Goal: Task Accomplishment & Management: Manage account settings

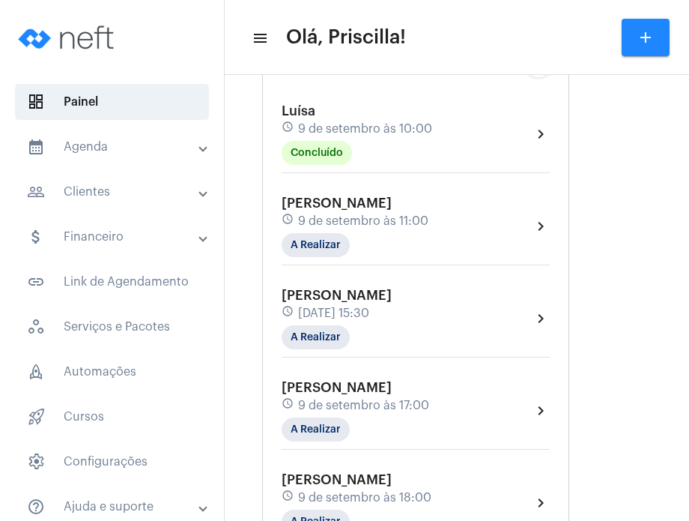
scroll to position [276, 0]
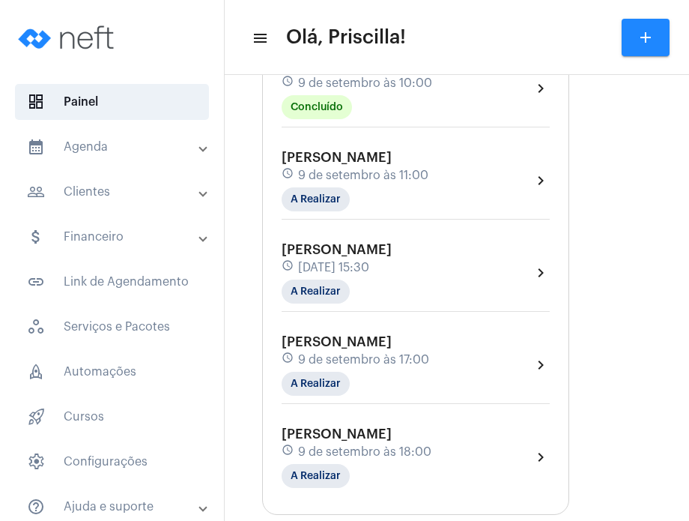
click at [166, 150] on mat-panel-title "calendar_month_outlined Agenda" at bounding box center [113, 147] width 173 height 18
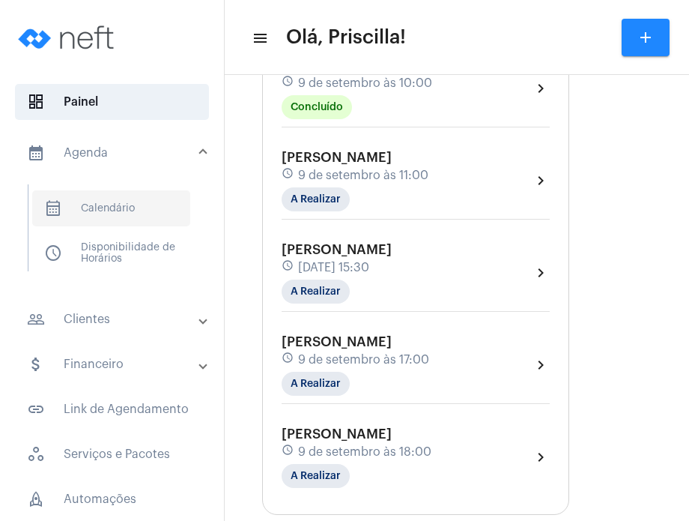
click at [133, 217] on span "calendar_month_outlined Calendário" at bounding box center [111, 208] width 158 height 36
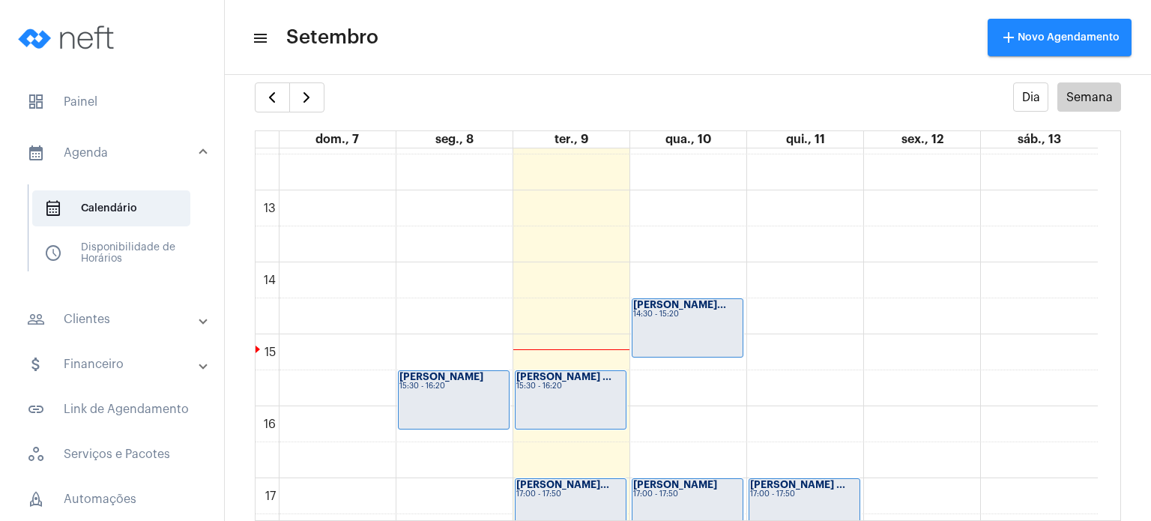
scroll to position [896, 0]
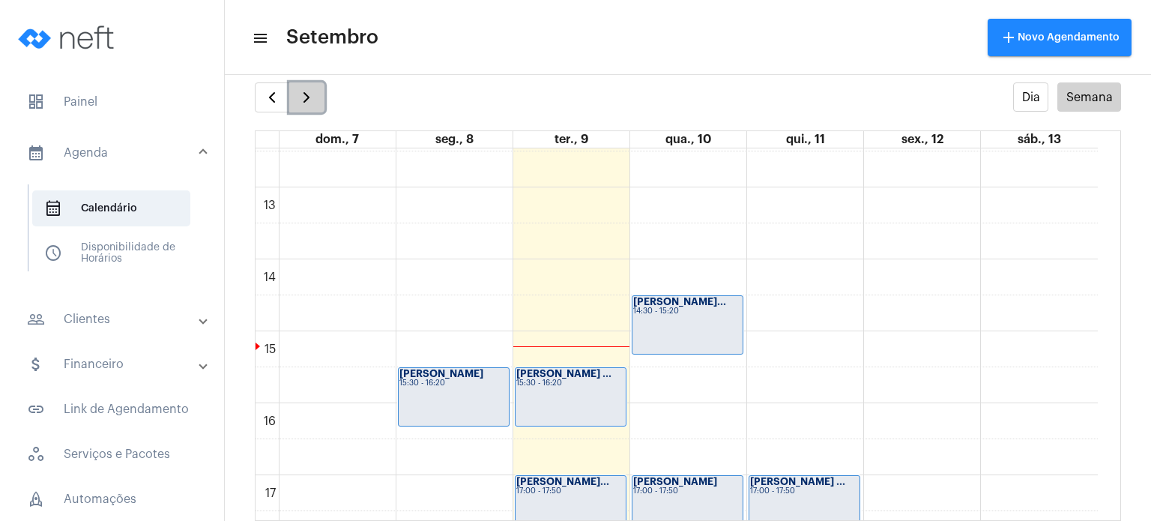
click at [321, 106] on button "button" at bounding box center [306, 97] width 35 height 30
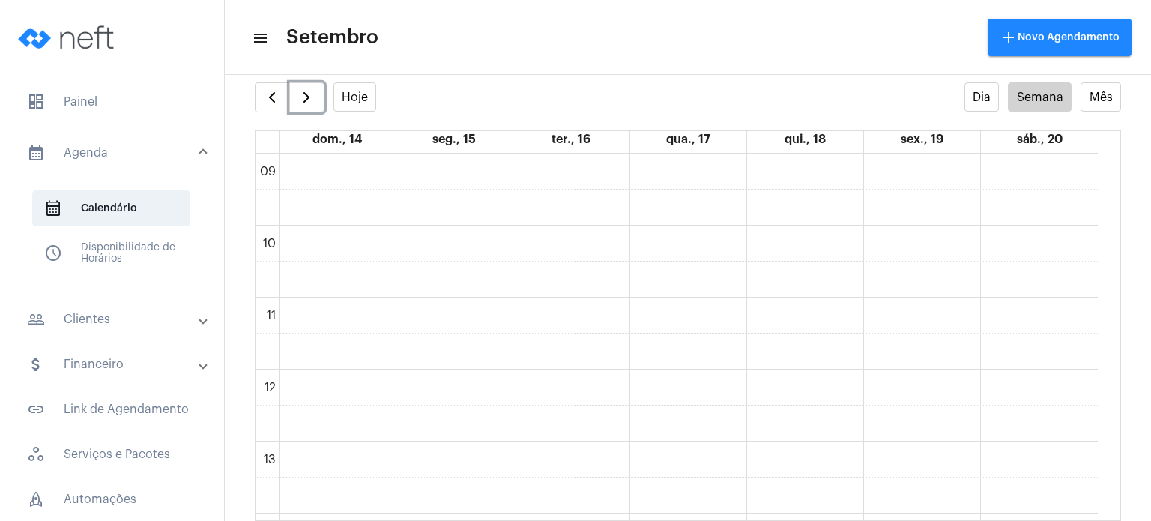
scroll to position [645, 0]
click at [324, 311] on div "00 01 02 03 04 05 06 07 08 09 10 11 12 13 14 15 16 17 18 19 20 21 22 23" at bounding box center [676, 366] width 842 height 1726
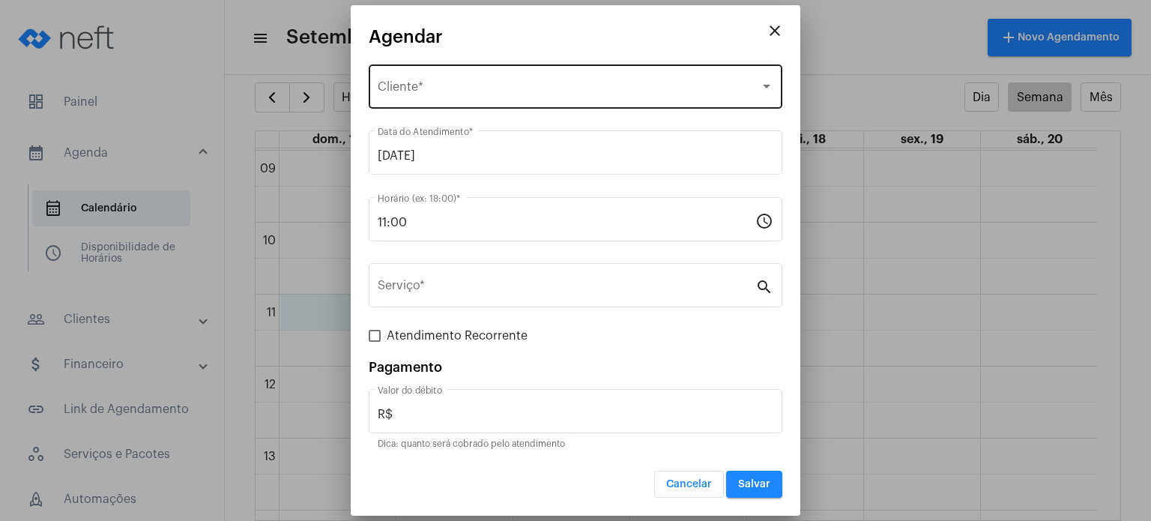
click at [417, 98] on div "Selecione o Cliente Cliente *" at bounding box center [576, 84] width 396 height 47
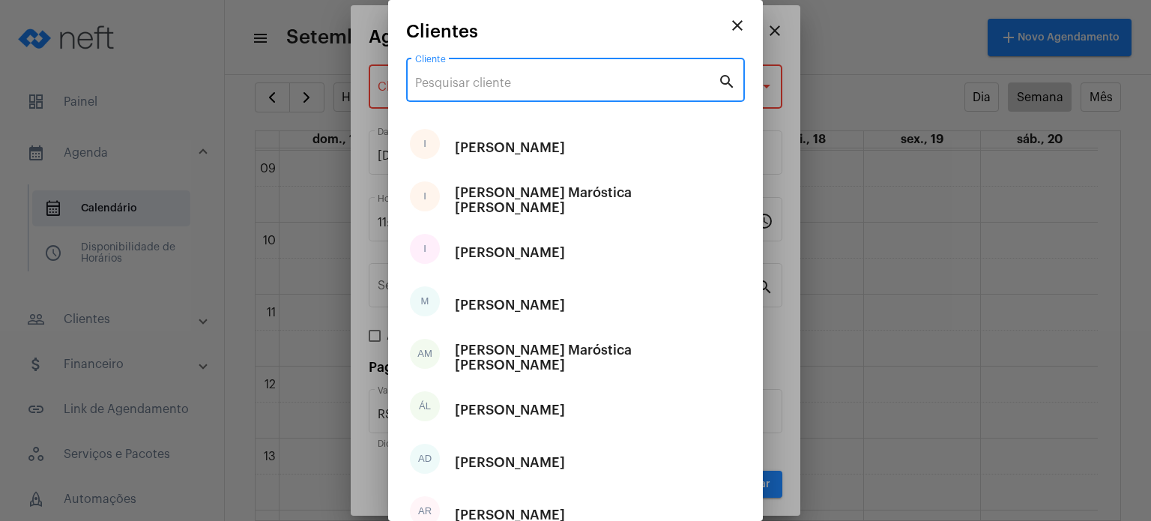
click at [450, 84] on input "Cliente" at bounding box center [566, 82] width 303 height 13
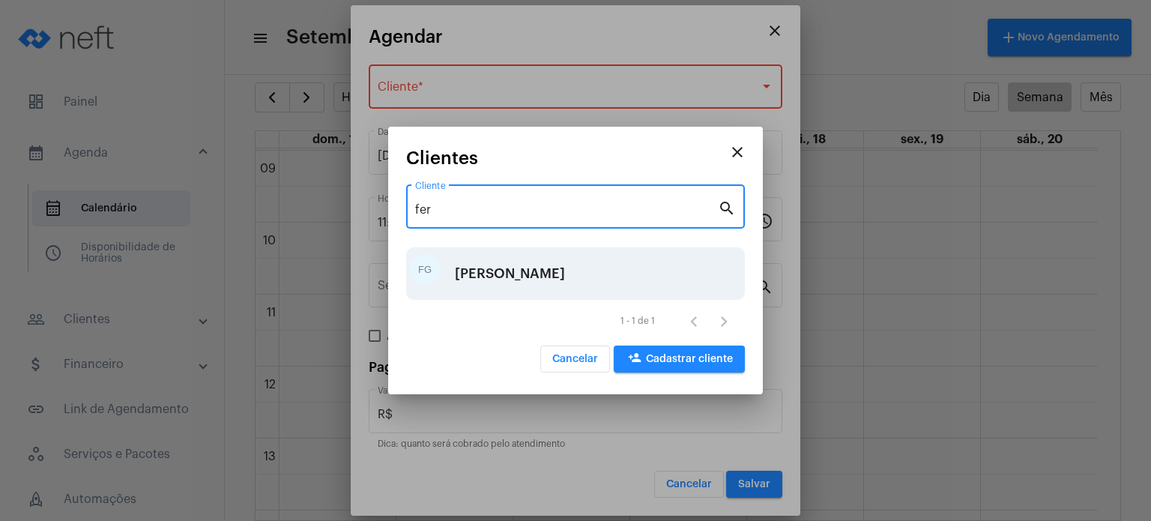
type input "fer"
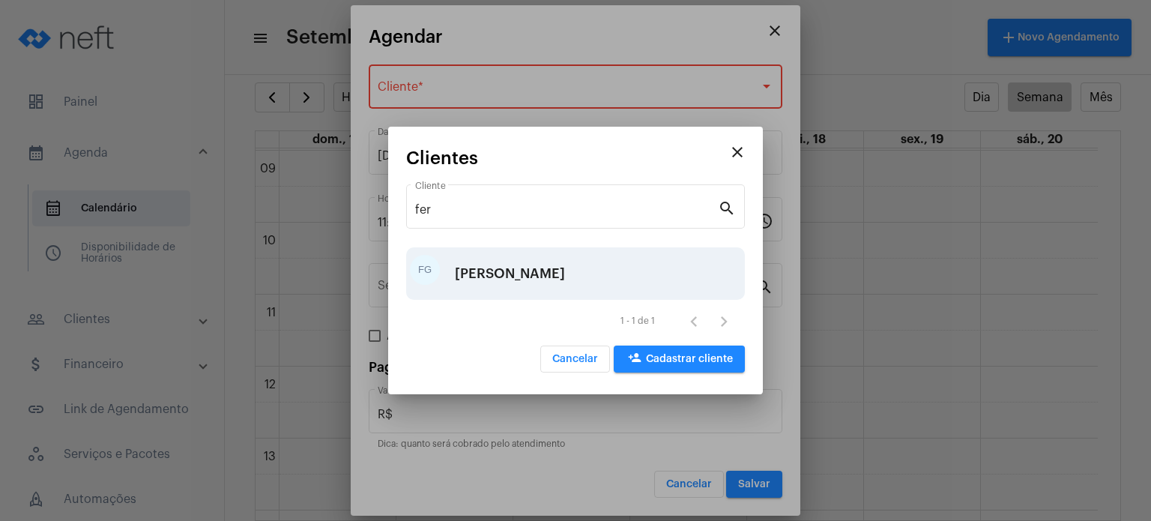
click at [502, 291] on div "[PERSON_NAME]" at bounding box center [510, 273] width 110 height 45
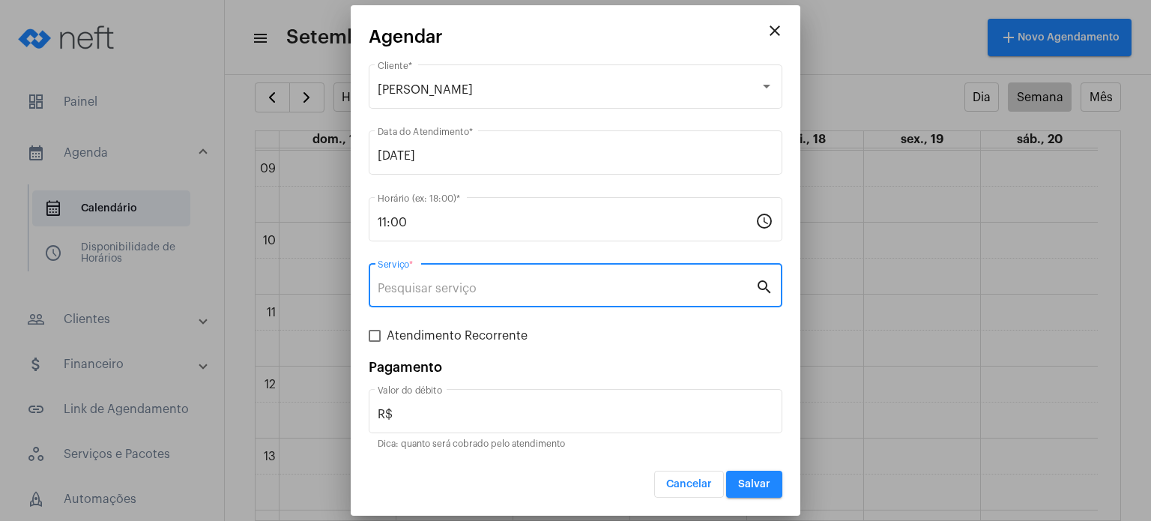
click at [502, 291] on input "Serviço *" at bounding box center [567, 288] width 378 height 13
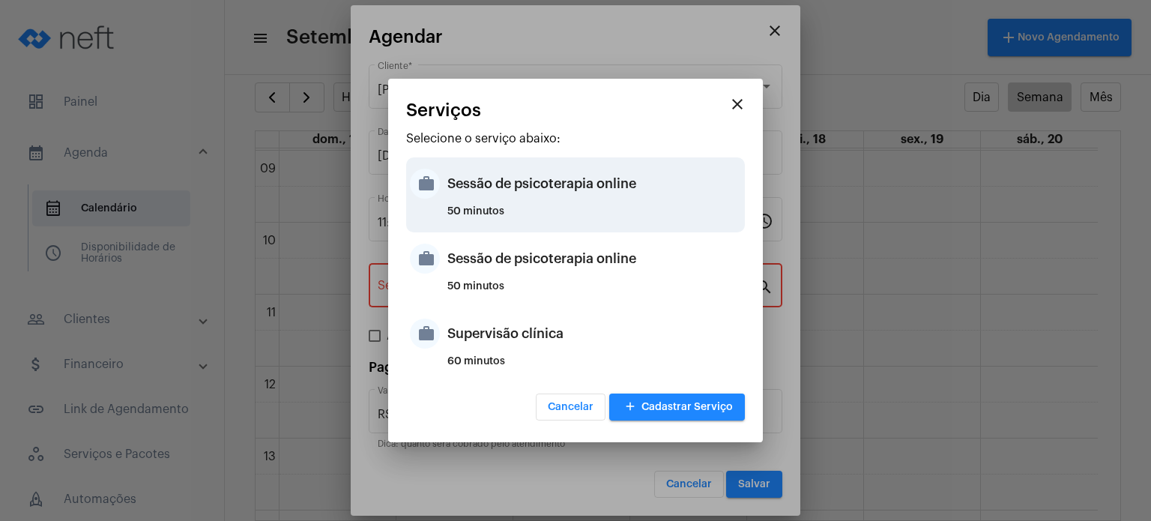
click at [517, 215] on div "50 minutos" at bounding box center [594, 217] width 294 height 22
type input "Sessão de psicoterapia online"
type input "R$ 230"
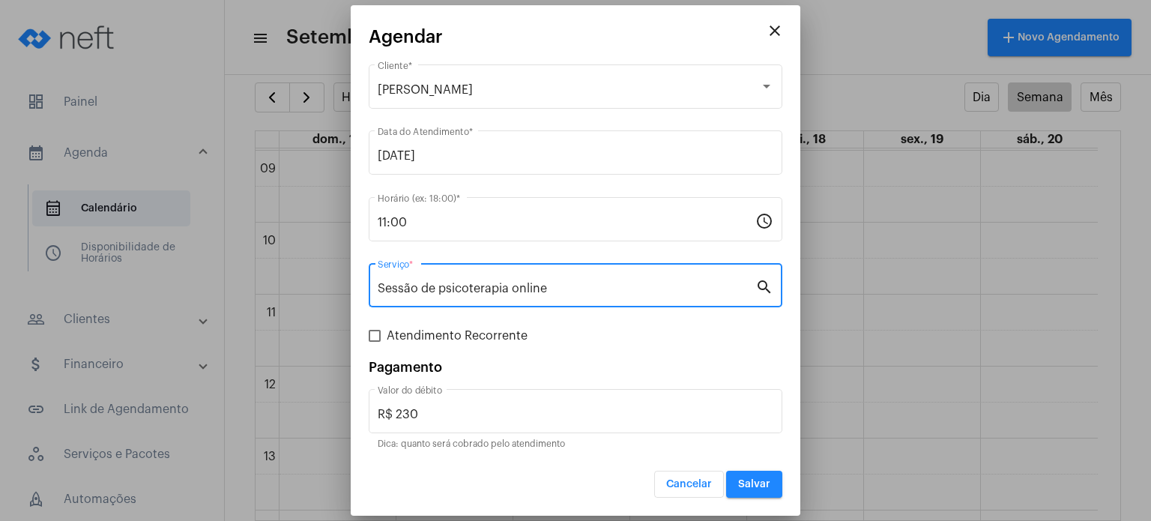
click at [688, 476] on button "Salvar" at bounding box center [754, 483] width 56 height 27
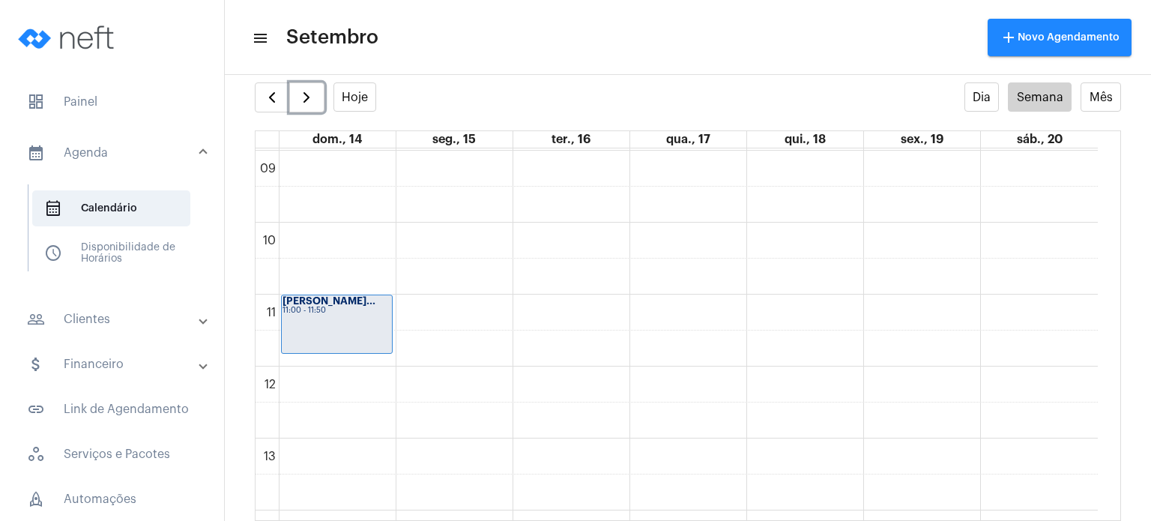
click at [348, 319] on div "Fernanda Gargiu... 11:00 - 11:50" at bounding box center [337, 324] width 110 height 58
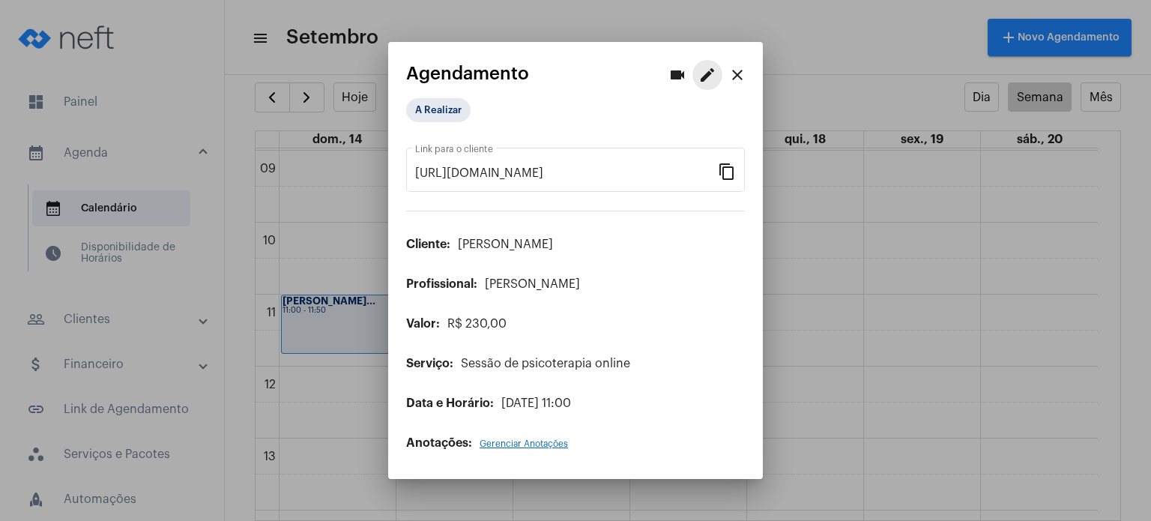
click at [688, 65] on button "edit" at bounding box center [707, 75] width 30 height 30
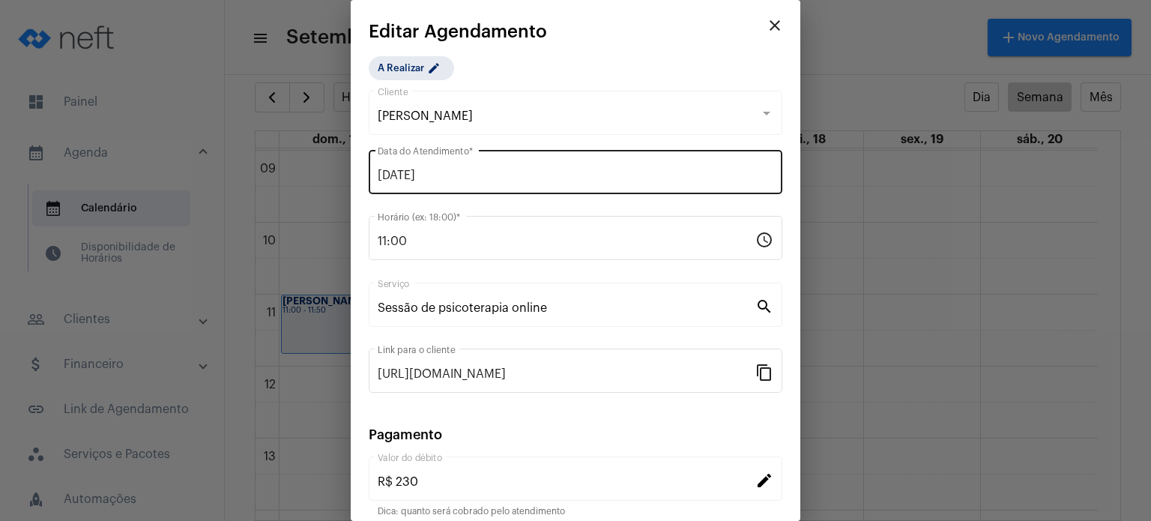
click at [510, 164] on div "14/09/2025 Data do Atendimento *" at bounding box center [576, 170] width 396 height 47
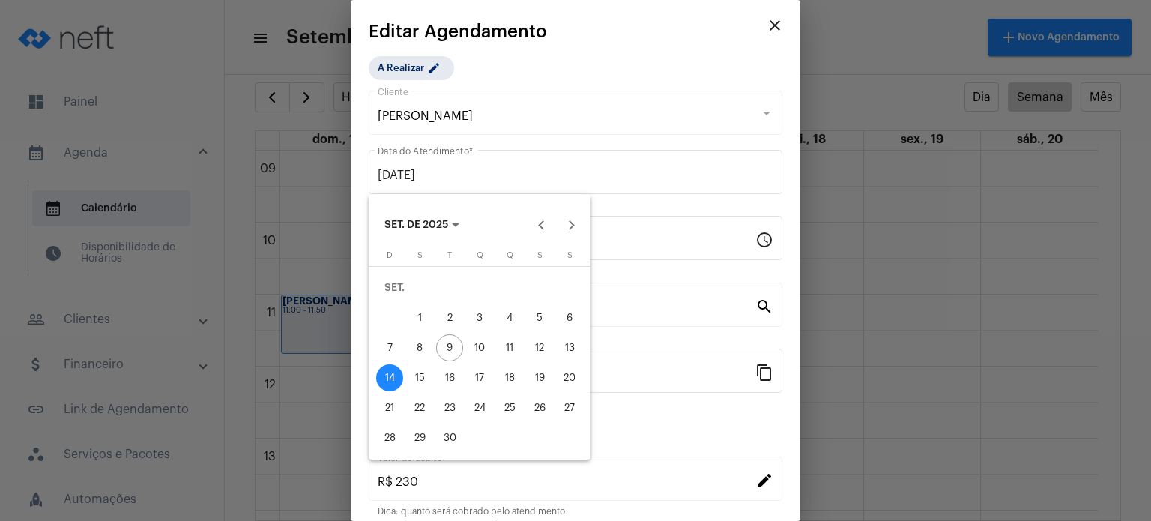
click at [414, 378] on div "15" at bounding box center [419, 377] width 27 height 27
type input "15/09/2025"
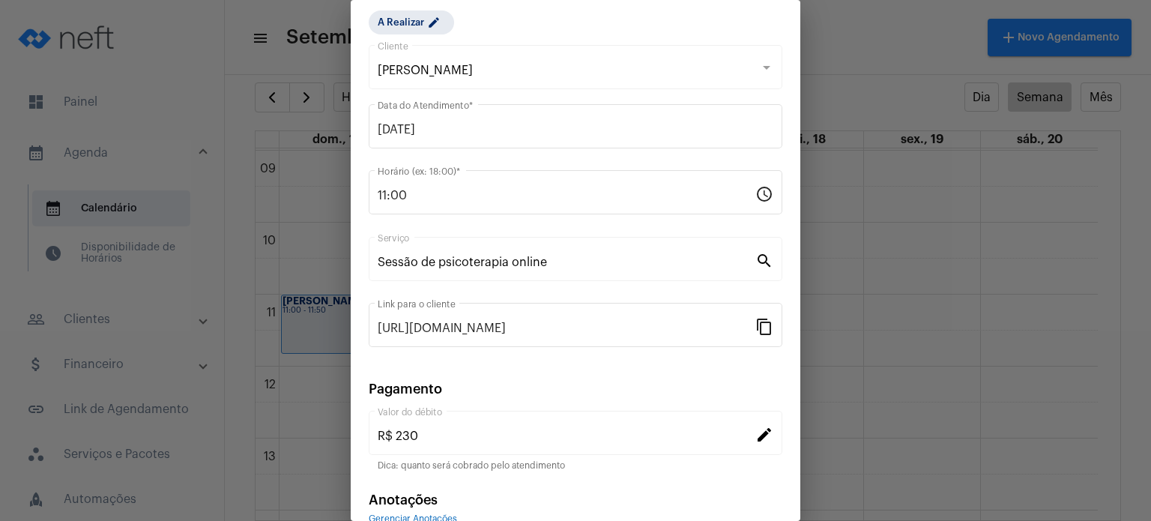
scroll to position [122, 0]
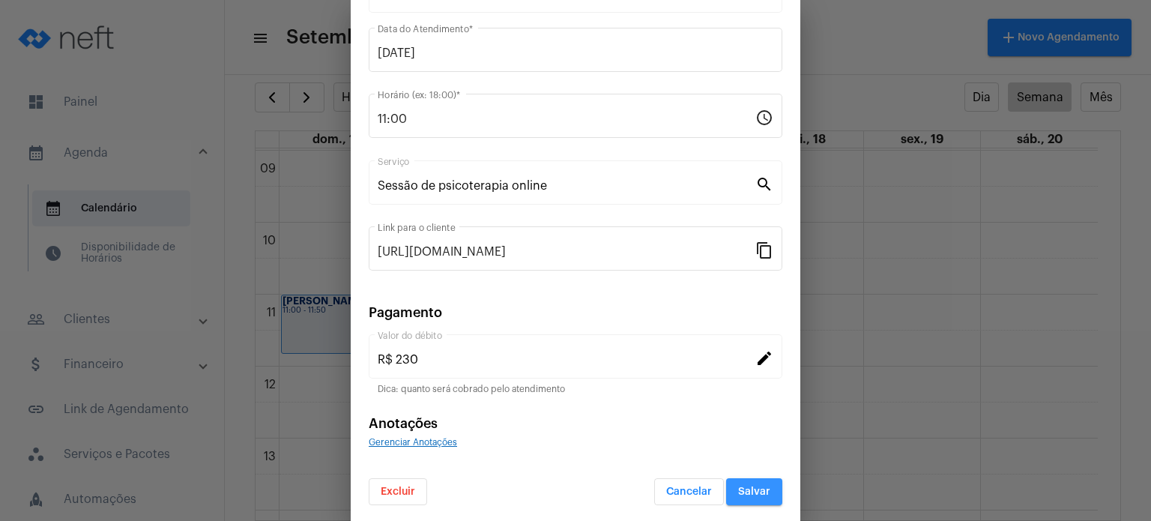
click at [688, 488] on span "Salvar" at bounding box center [754, 491] width 32 height 10
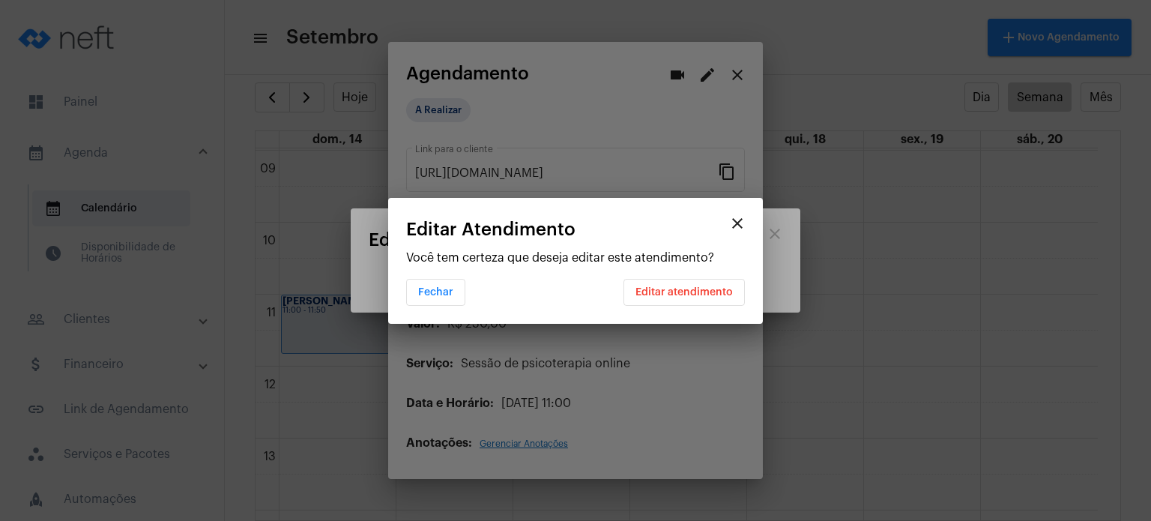
scroll to position [0, 0]
click at [688, 302] on button "Editar atendimento" at bounding box center [683, 292] width 121 height 27
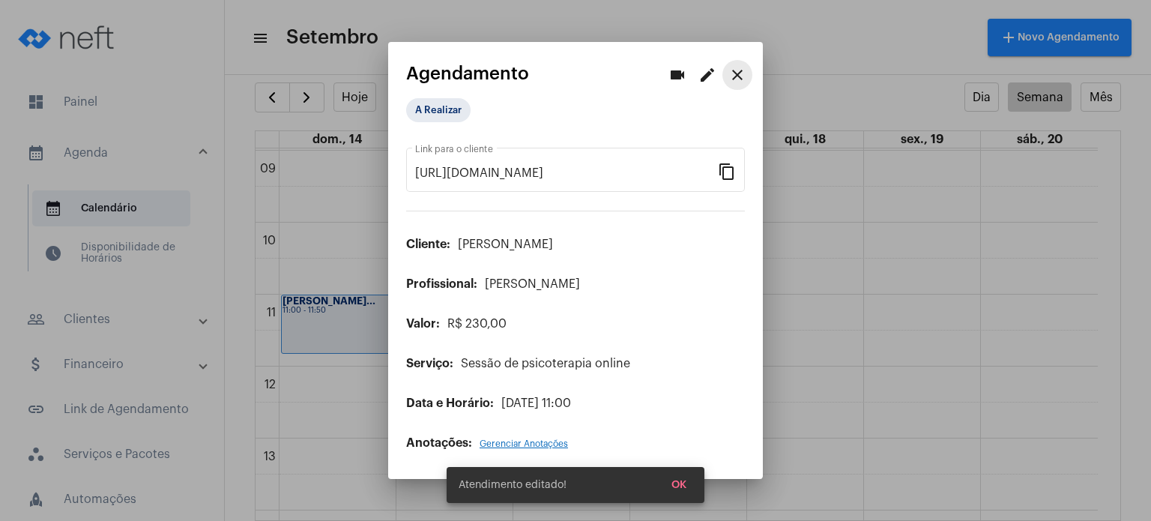
click at [688, 84] on mat-icon "close" at bounding box center [737, 75] width 18 height 18
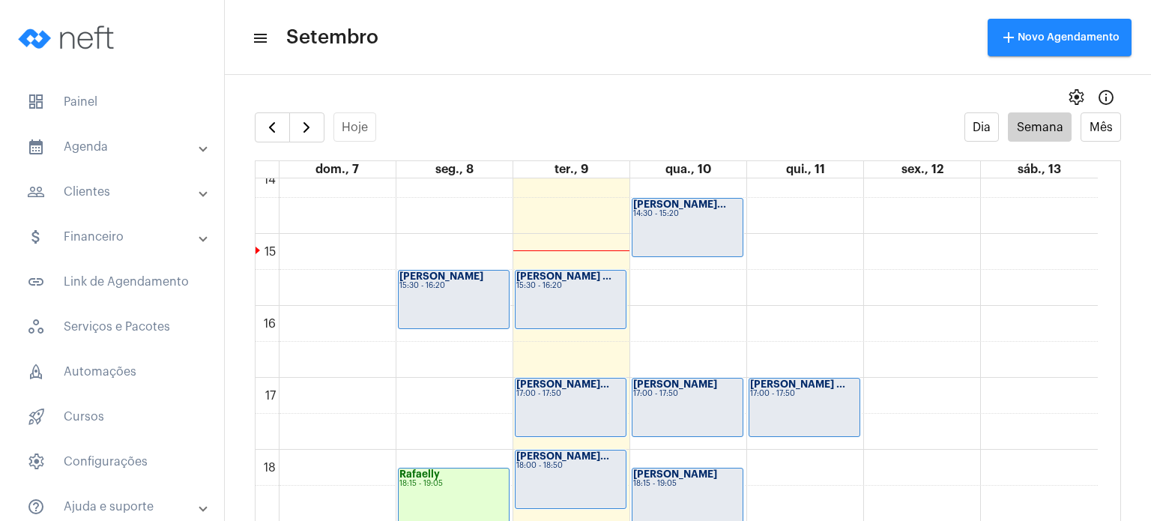
scroll to position [1026, 0]
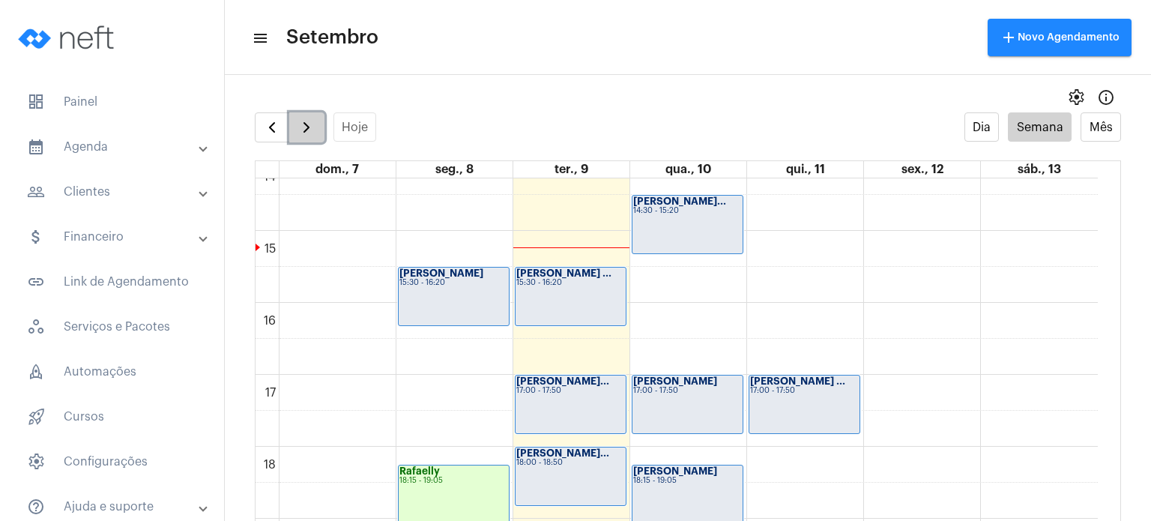
click at [306, 122] on span "button" at bounding box center [306, 127] width 18 height 18
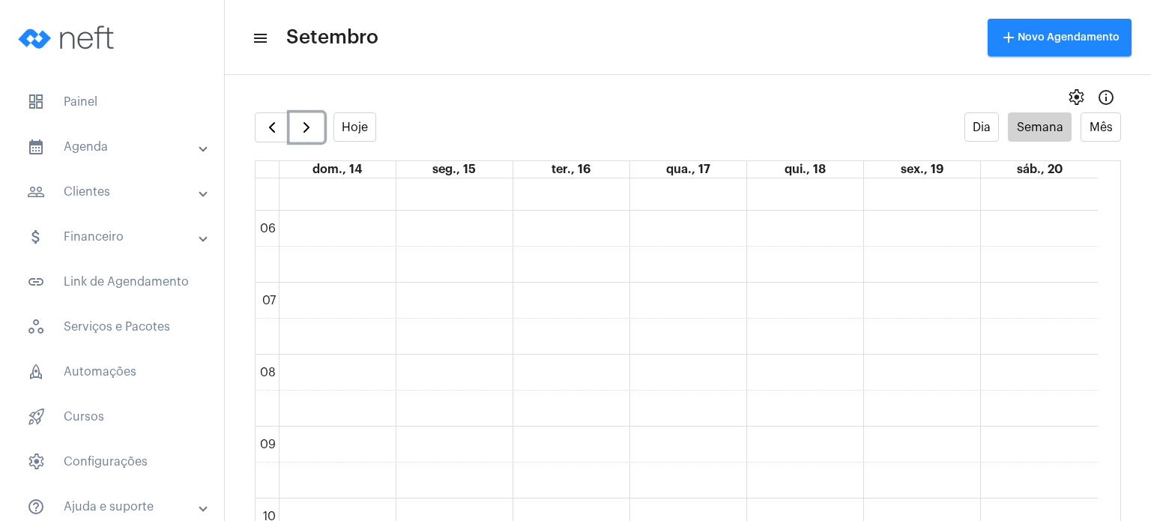
scroll to position [381, 0]
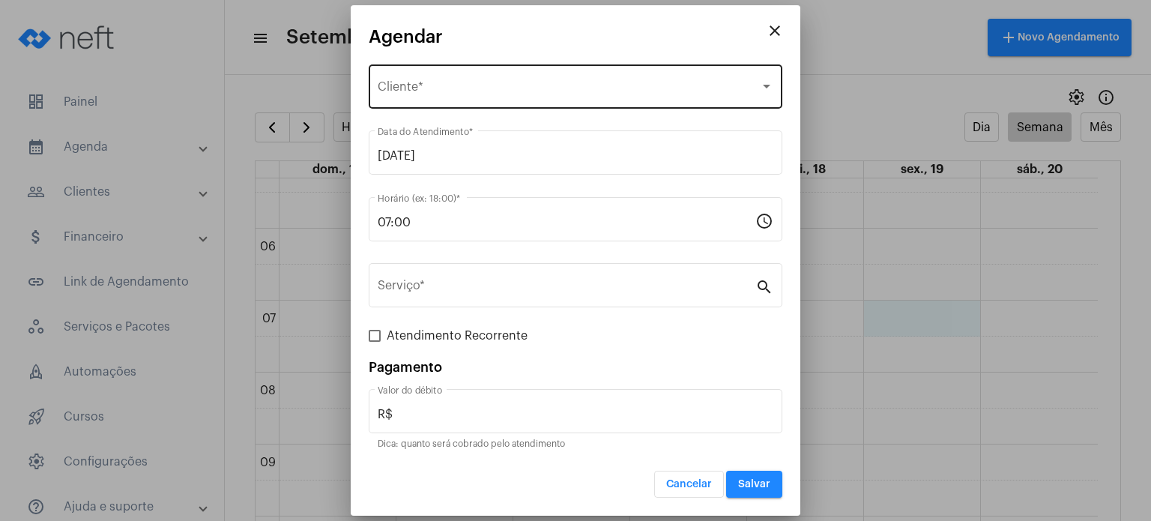
click at [545, 76] on div "Selecione o Cliente Cliente *" at bounding box center [576, 84] width 396 height 47
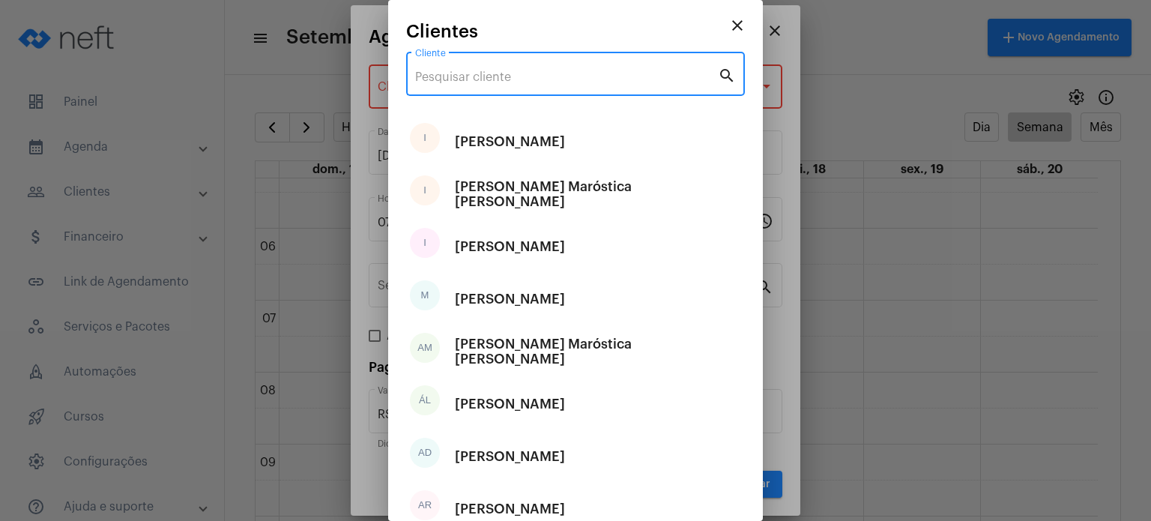
click at [545, 76] on input "Cliente" at bounding box center [566, 76] width 303 height 13
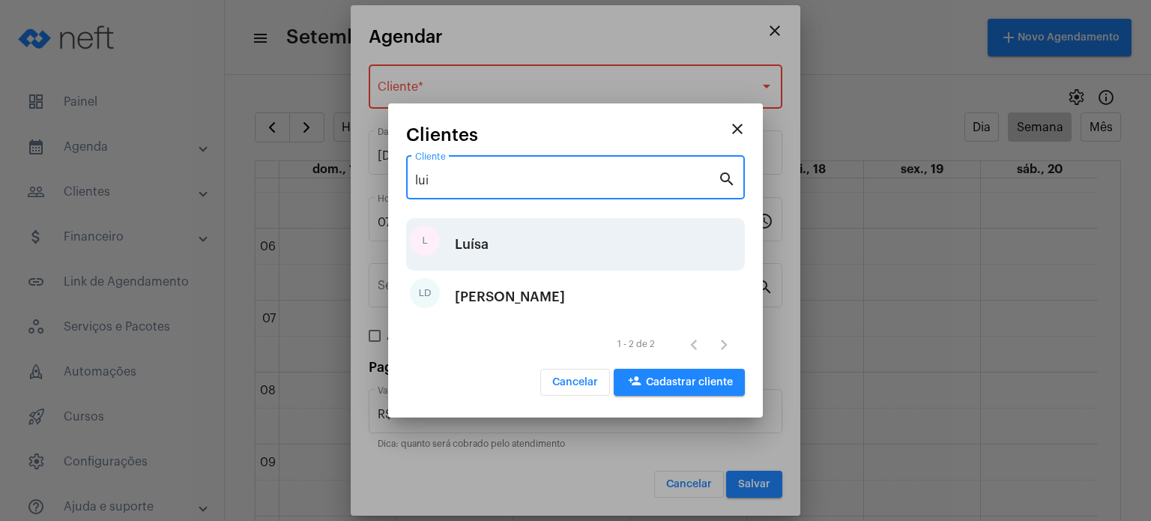
type input "lui"
click at [488, 253] on div "Luísa" at bounding box center [472, 244] width 34 height 45
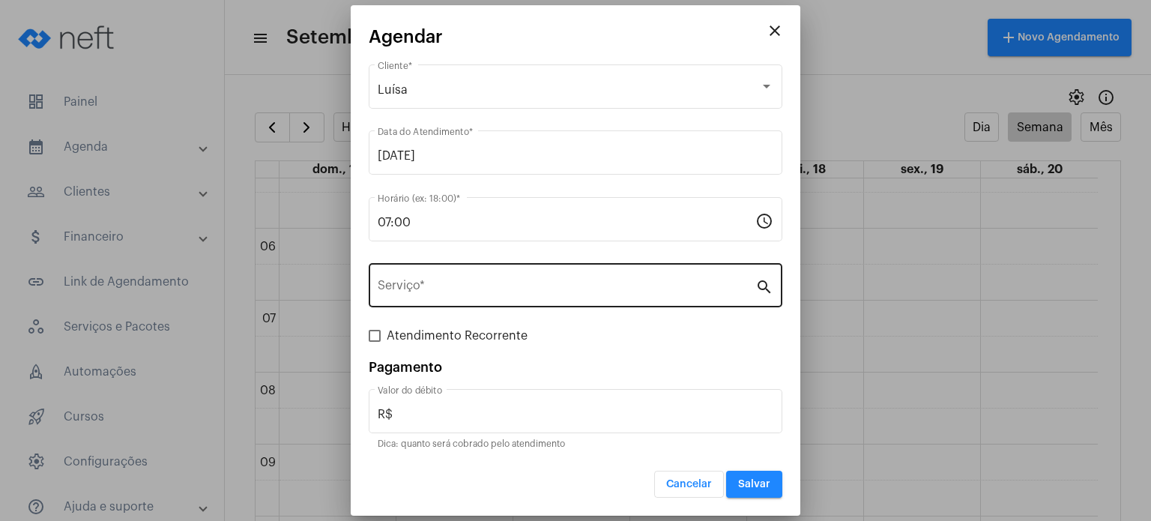
click at [488, 268] on div "Serviço *" at bounding box center [567, 283] width 378 height 47
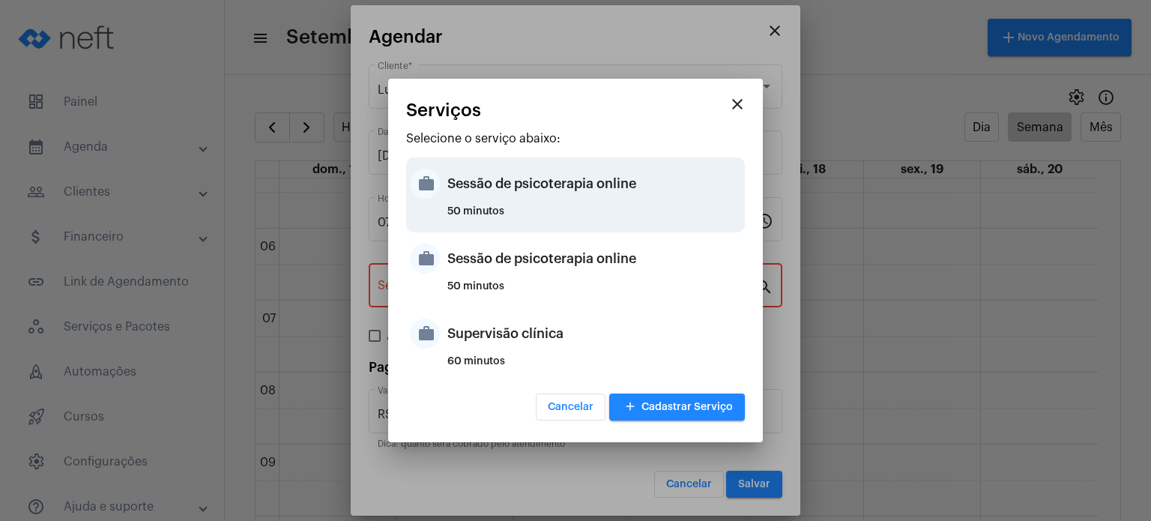
click at [515, 205] on div "Sessão de psicoterapia online" at bounding box center [594, 183] width 294 height 45
type input "Sessão de psicoterapia online"
type input "R$ 230"
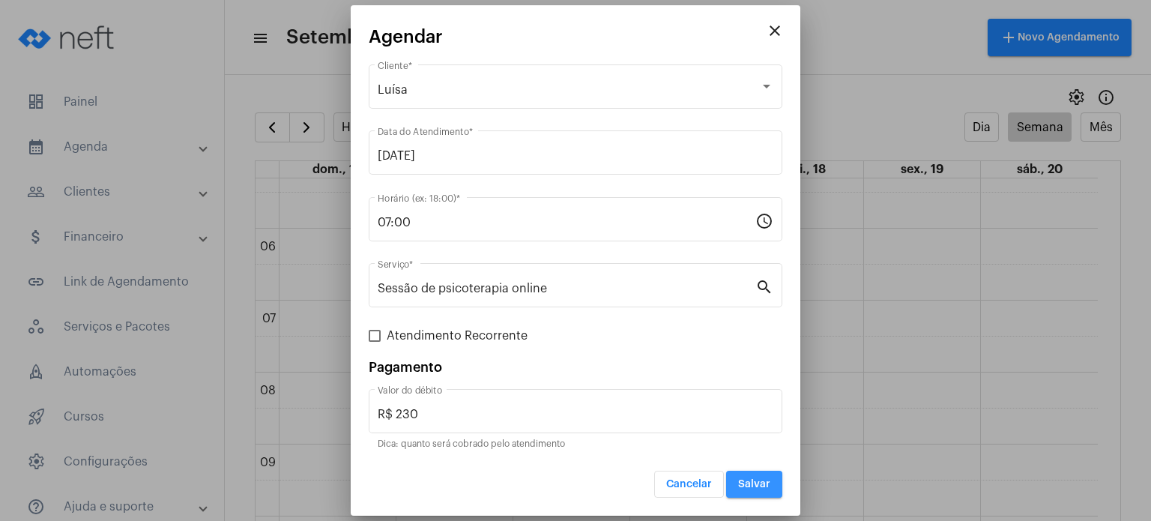
click at [748, 488] on span "Salvar" at bounding box center [754, 484] width 32 height 10
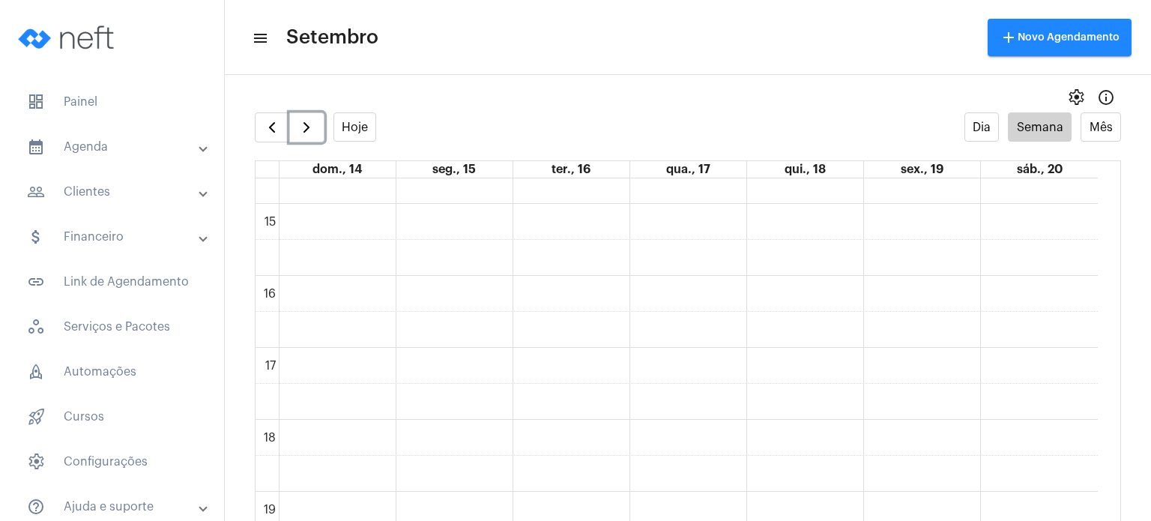
scroll to position [1056, 0]
click at [207, 189] on mat-expansion-panel-header "people_outline Clientes" at bounding box center [116, 192] width 215 height 36
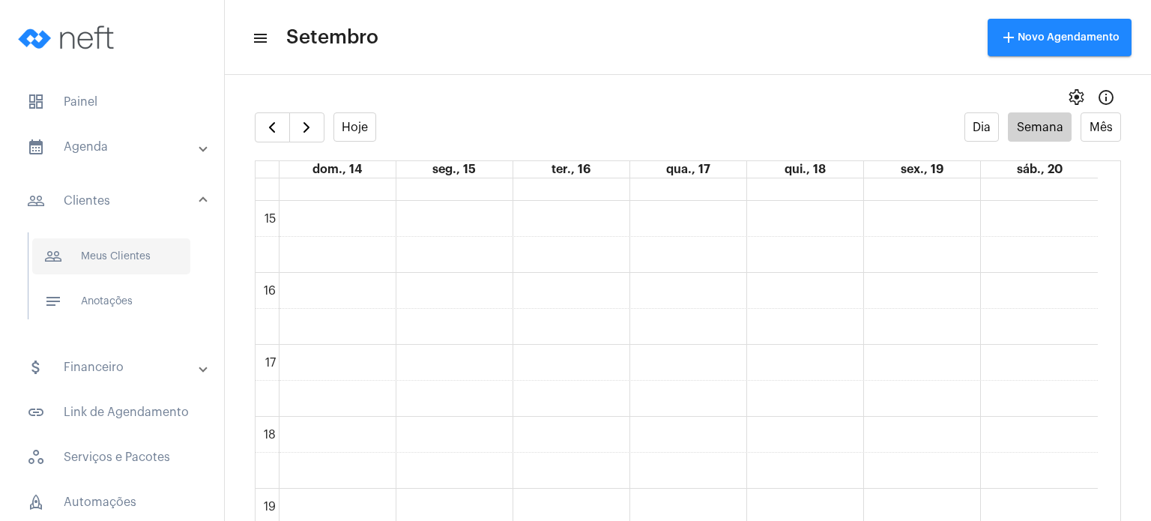
click at [145, 258] on span "people_outline Meus Clientes" at bounding box center [111, 256] width 158 height 36
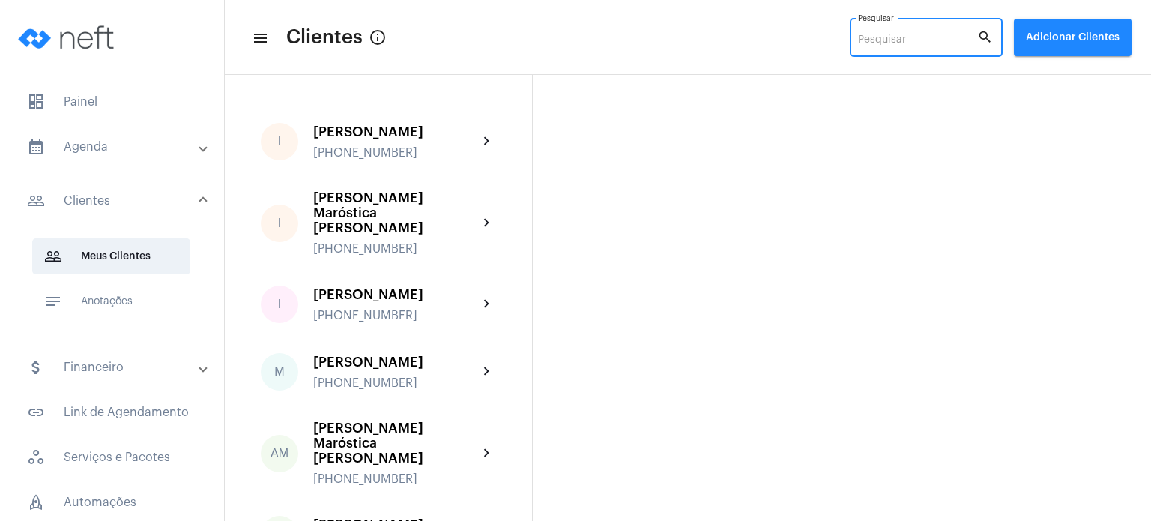
click at [891, 43] on input "Pesquisar" at bounding box center [917, 40] width 119 height 12
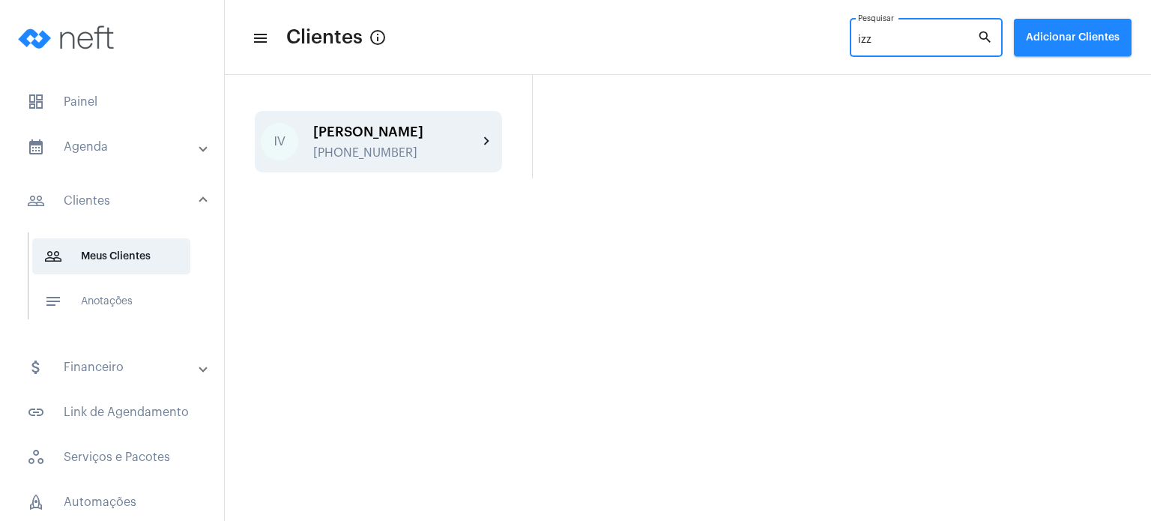
type input "izz"
click at [461, 119] on div "IV Izzi Vitório [PHONE_NUMBER] chevron_right" at bounding box center [378, 141] width 247 height 61
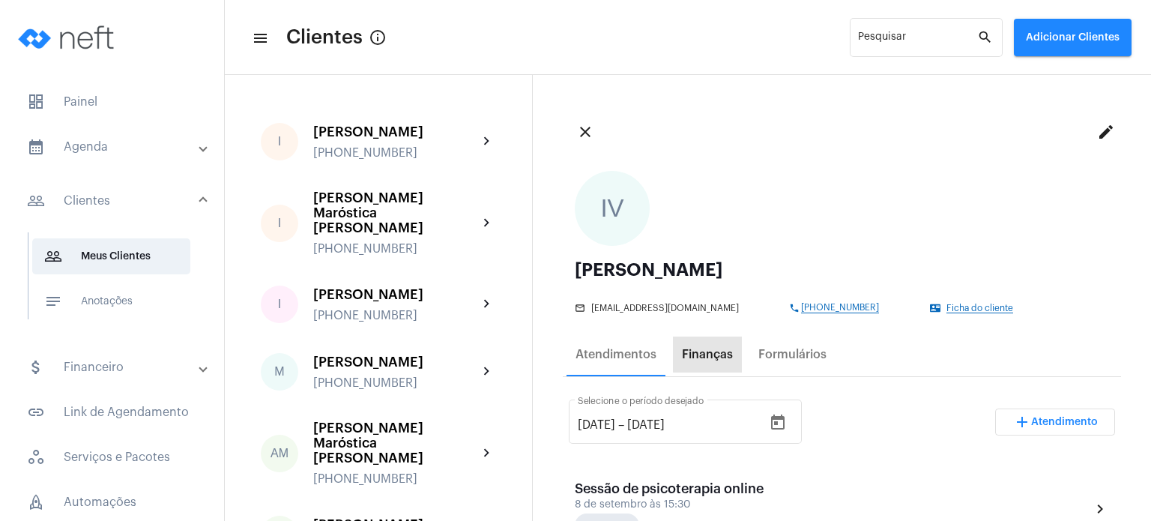
click at [722, 352] on div "Finanças" at bounding box center [707, 354] width 51 height 13
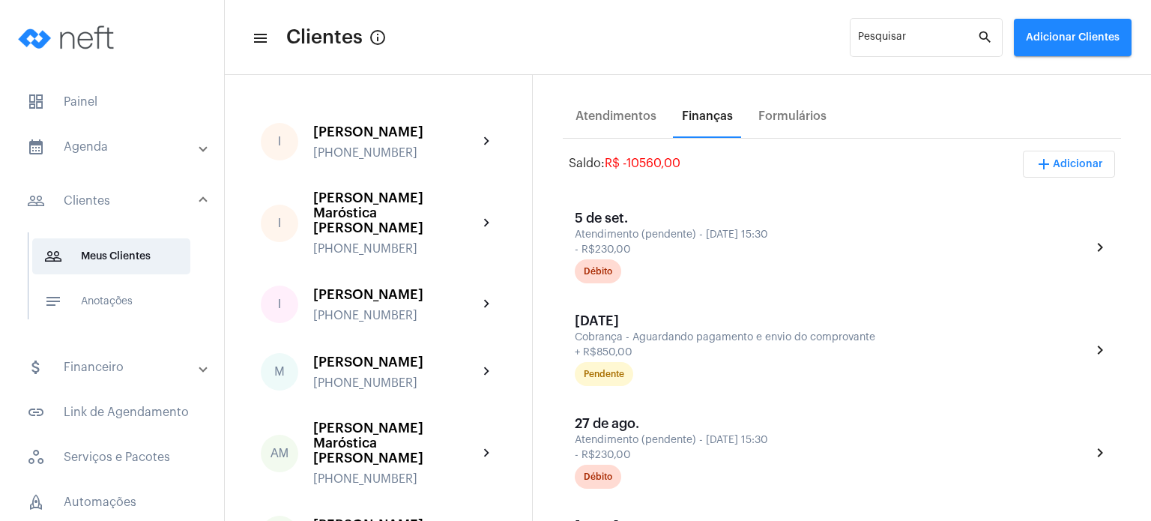
scroll to position [207, 0]
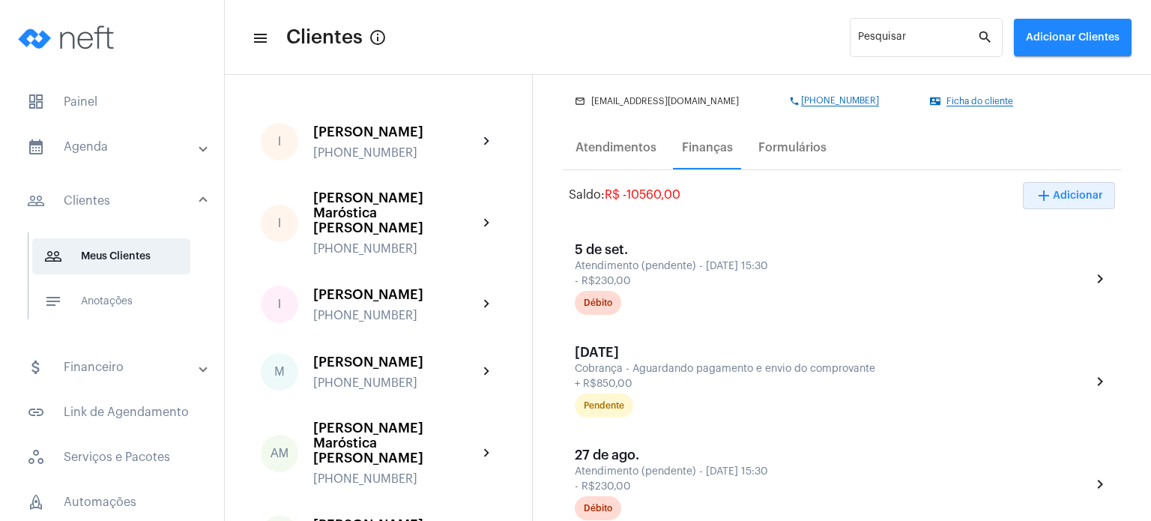
click at [1061, 191] on span "add Adicionar" at bounding box center [1069, 195] width 68 height 10
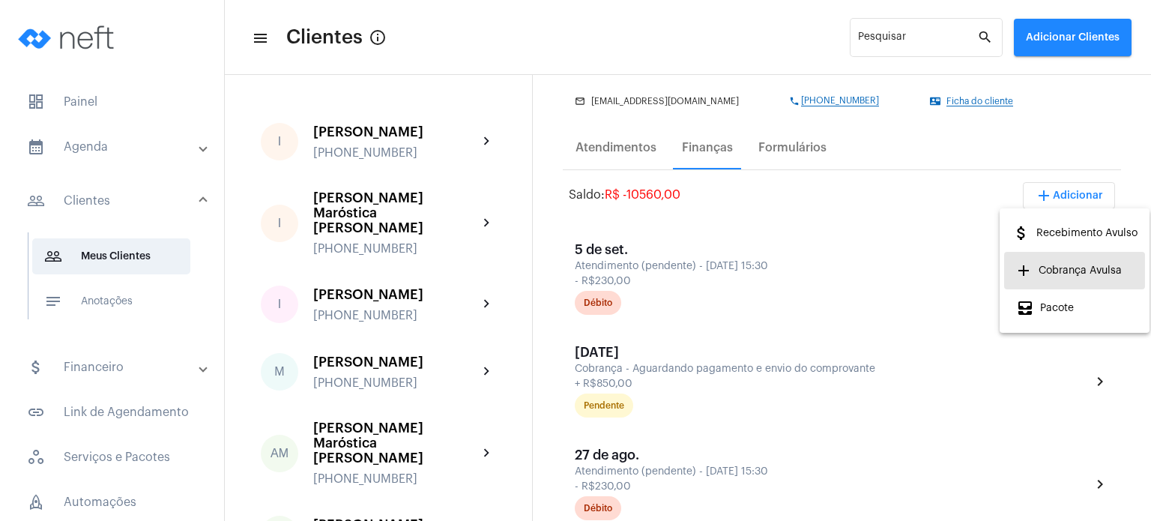
click at [1064, 266] on span "add Cobrança Avulsa" at bounding box center [1069, 270] width 106 height 27
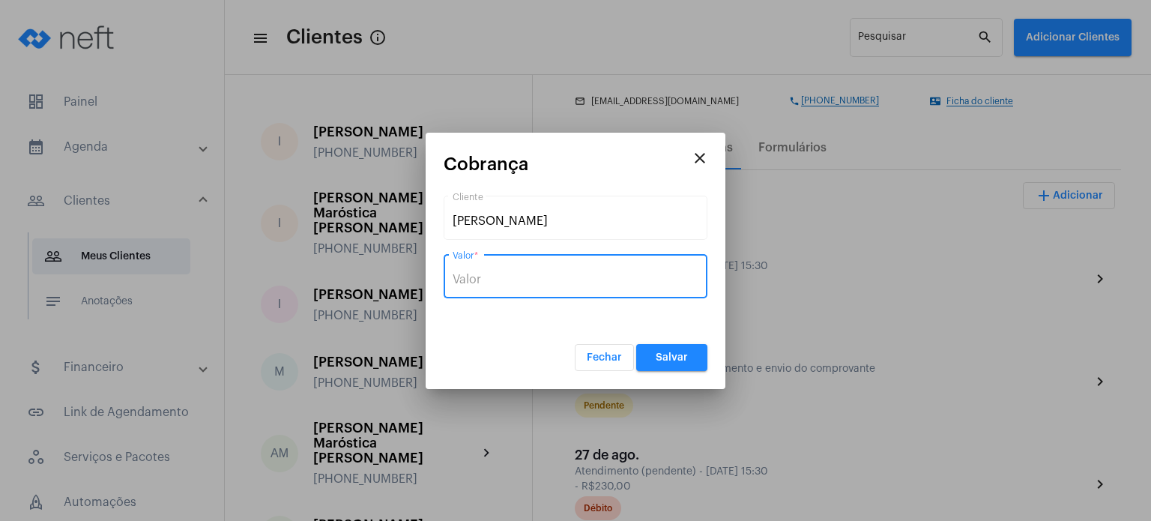
click at [557, 284] on input "Valor *" at bounding box center [575, 279] width 246 height 13
type input "R$ 850"
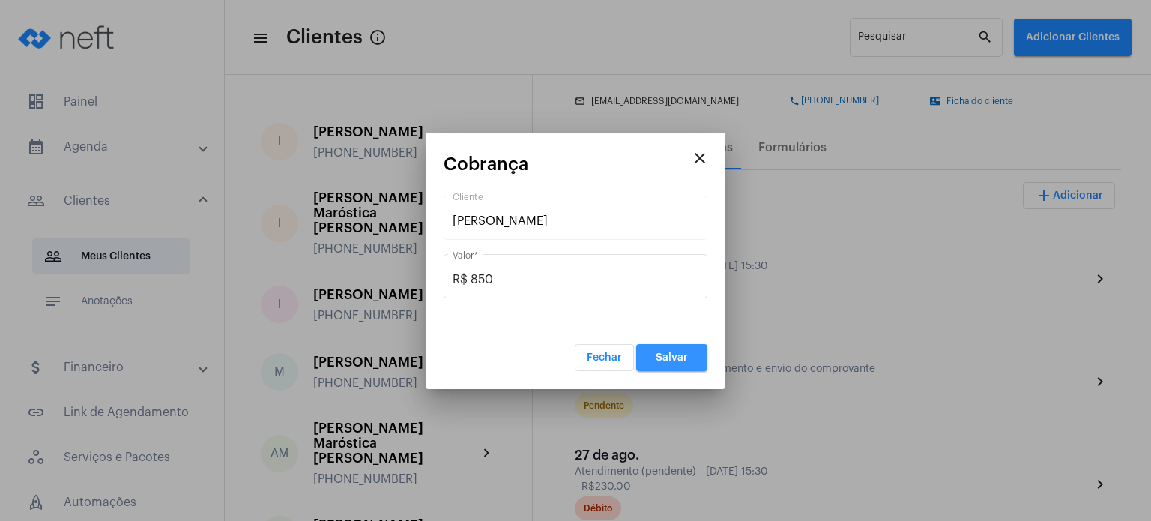
click at [674, 347] on button "Salvar" at bounding box center [671, 357] width 71 height 27
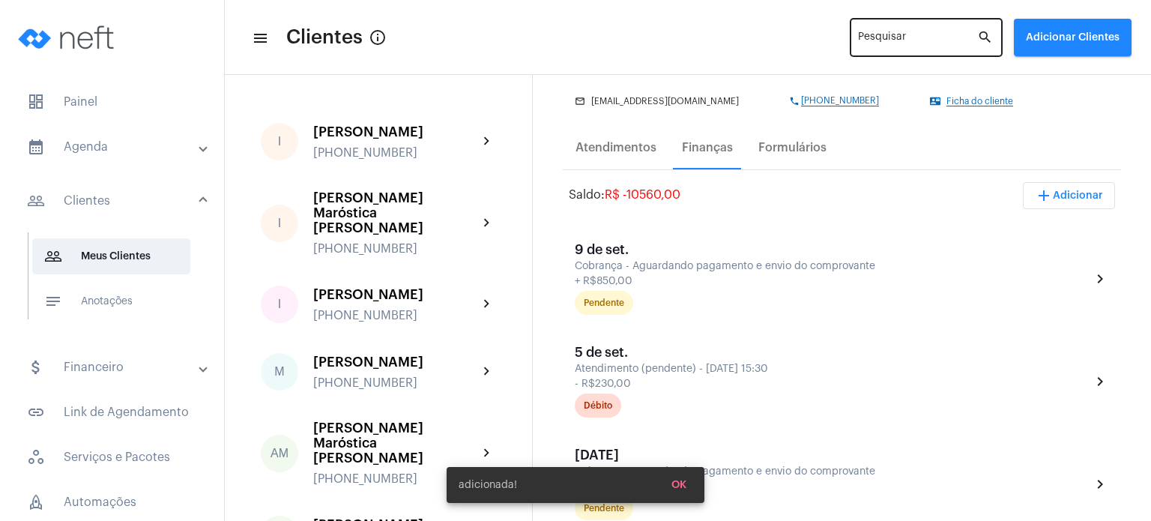
click at [926, 43] on input "Pesquisar" at bounding box center [917, 40] width 119 height 12
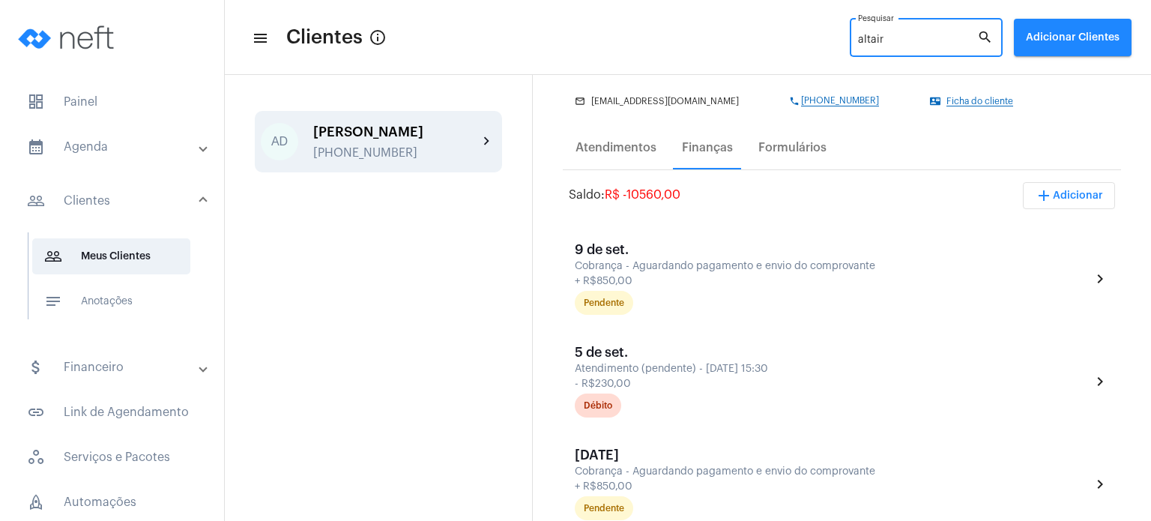
type input "altair"
click at [457, 123] on div "AD [PERSON_NAME] [PHONE_NUMBER] chevron_right" at bounding box center [378, 141] width 247 height 61
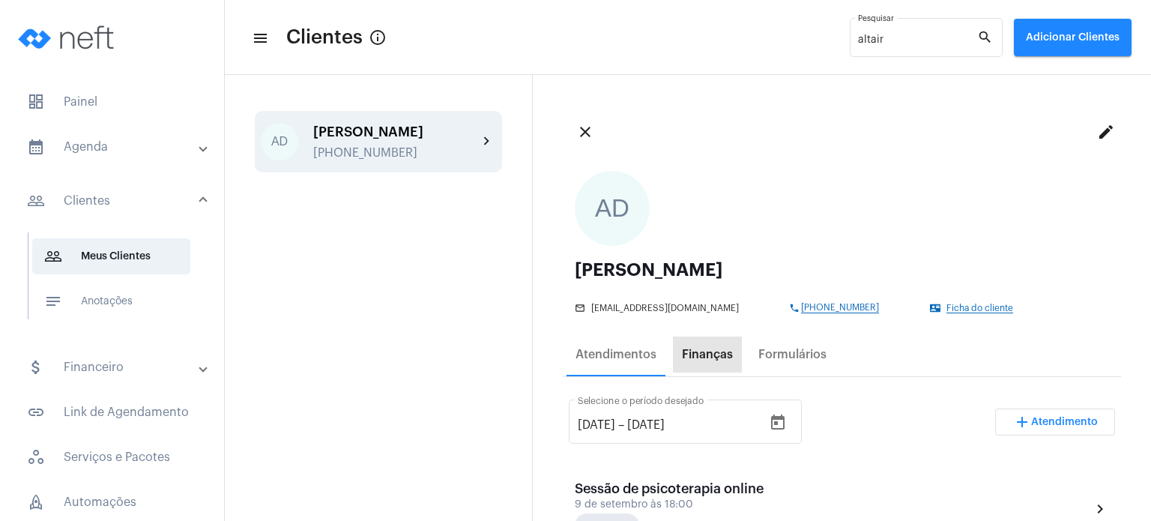
click at [707, 358] on div "Finanças" at bounding box center [707, 354] width 51 height 13
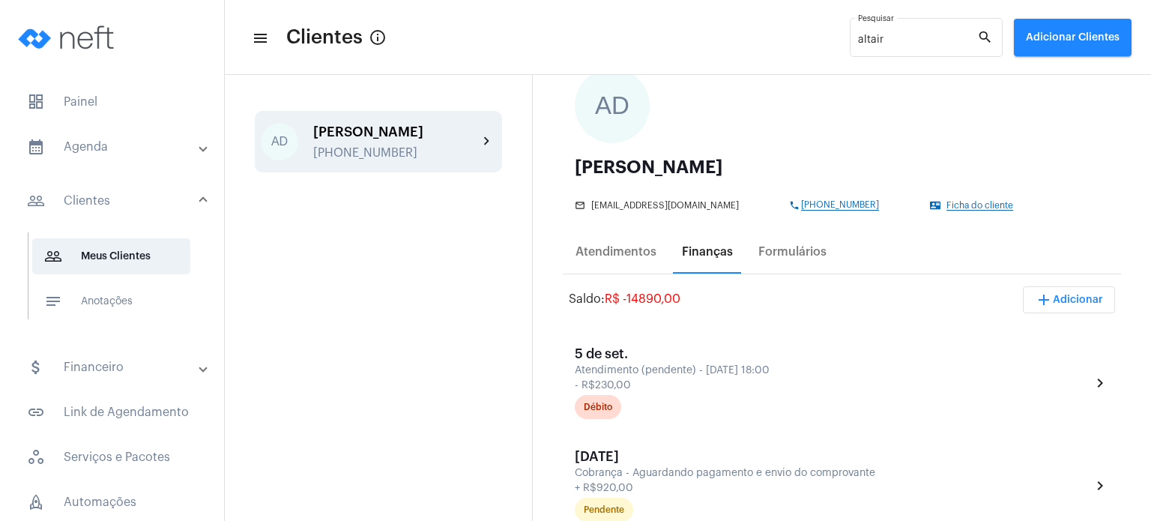
scroll to position [142, 0]
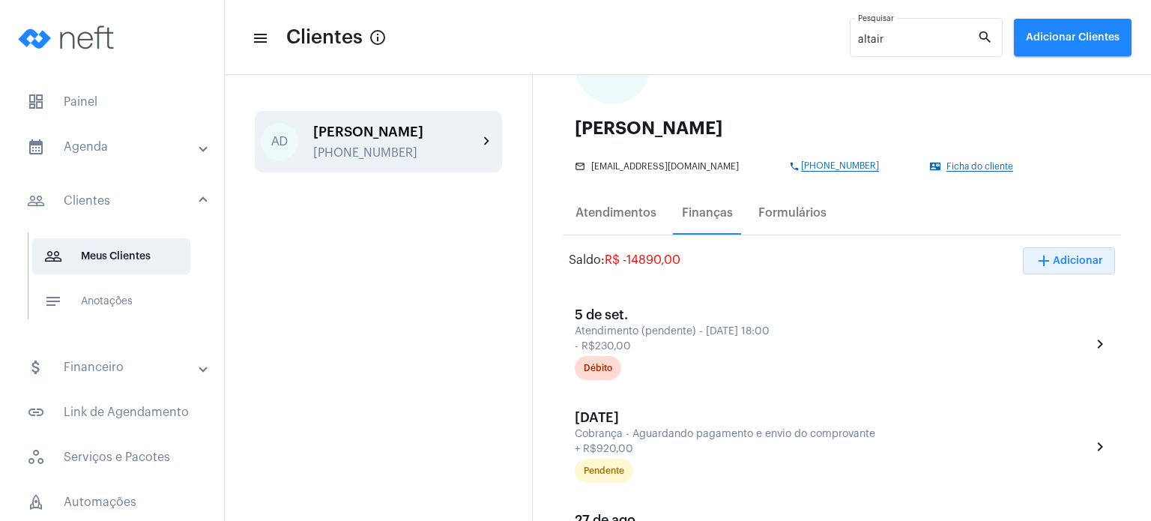
click at [1044, 253] on button "add Adicionar" at bounding box center [1069, 260] width 92 height 27
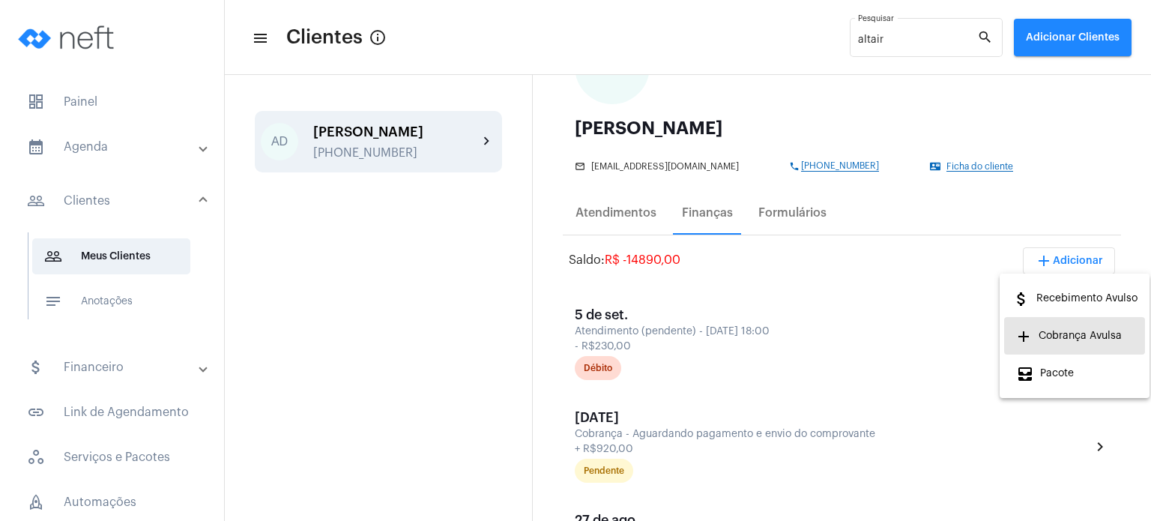
click at [1042, 329] on span "add Cobrança Avulsa" at bounding box center [1069, 335] width 106 height 27
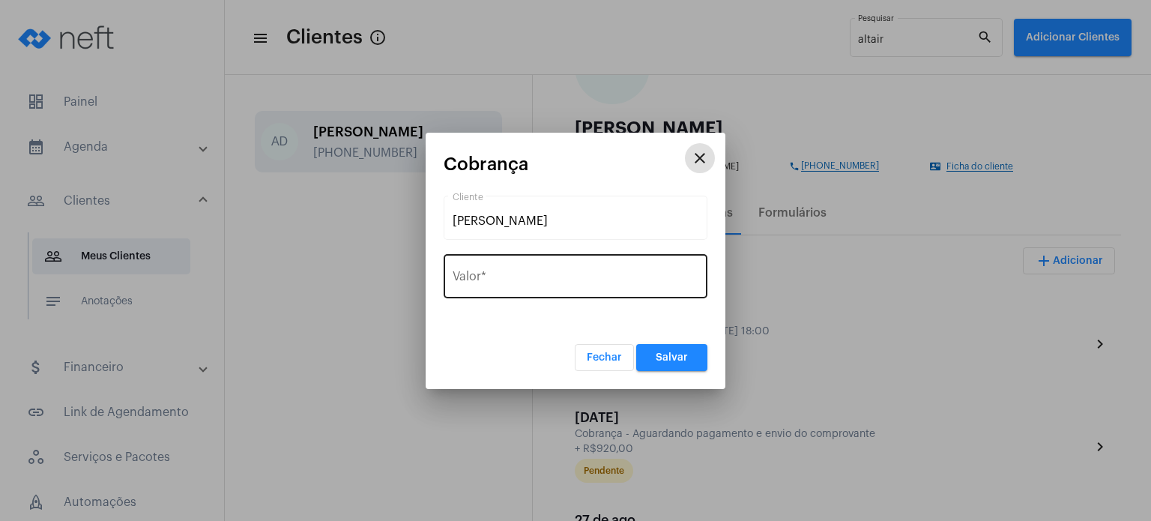
click at [543, 266] on div "Valor *" at bounding box center [575, 274] width 246 height 47
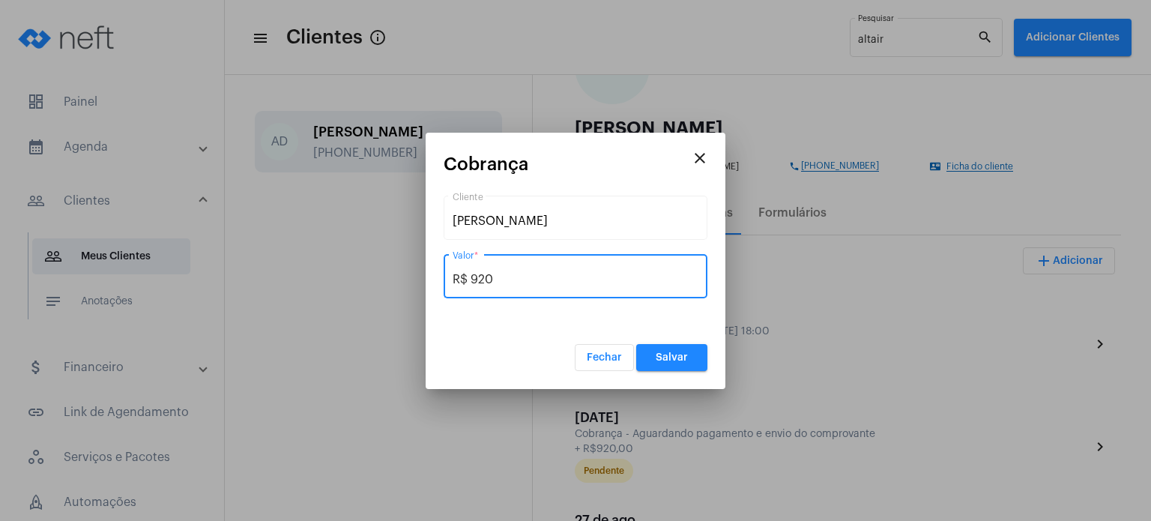
type input "R$ 920"
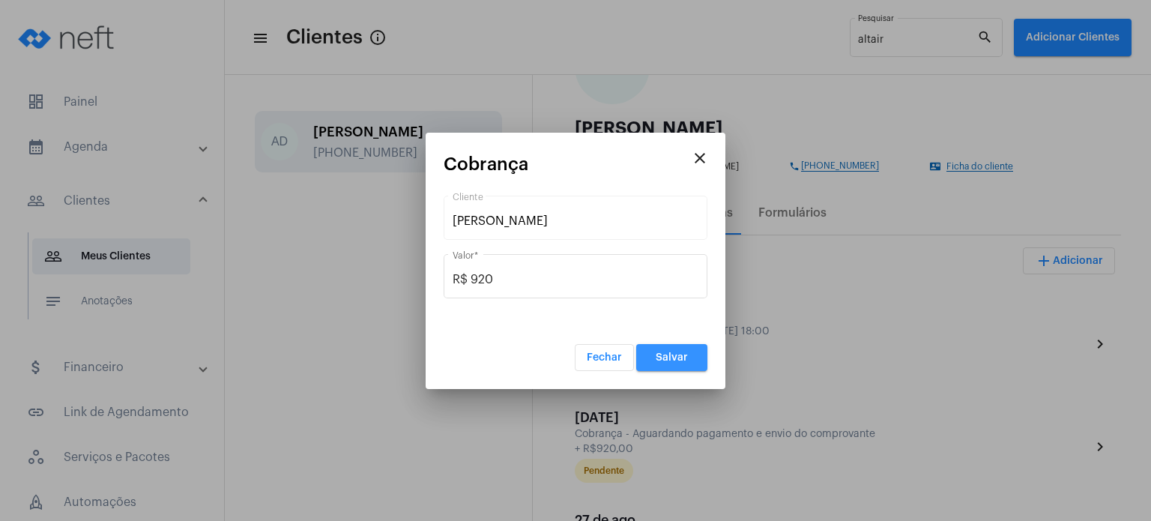
click at [675, 365] on button "Salvar" at bounding box center [671, 357] width 71 height 27
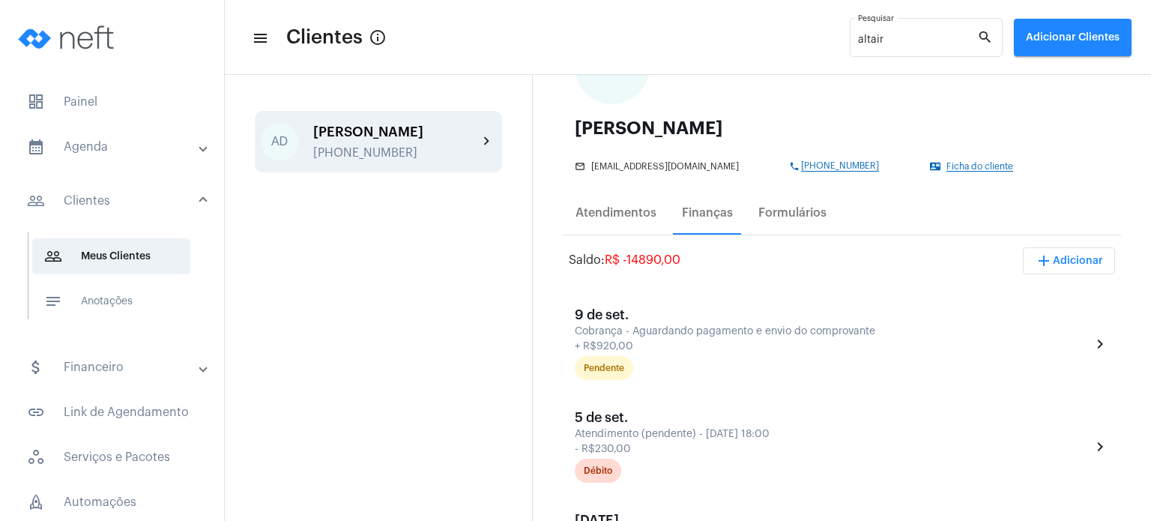
click at [75, 137] on mat-expansion-panel-header "calendar_month_outlined Agenda" at bounding box center [116, 147] width 215 height 36
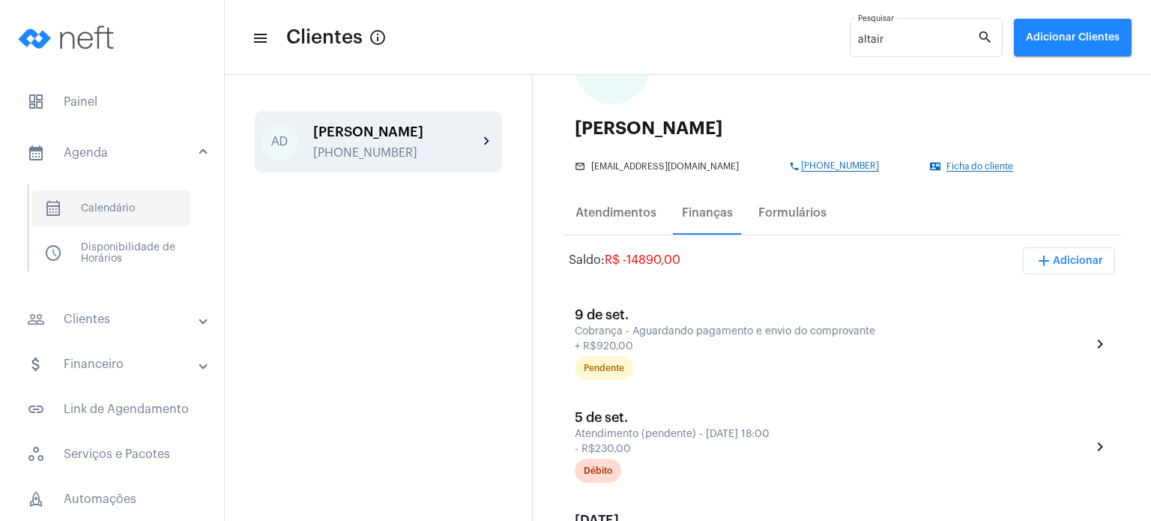
click at [84, 216] on span "calendar_month_outlined Calendário" at bounding box center [111, 208] width 158 height 36
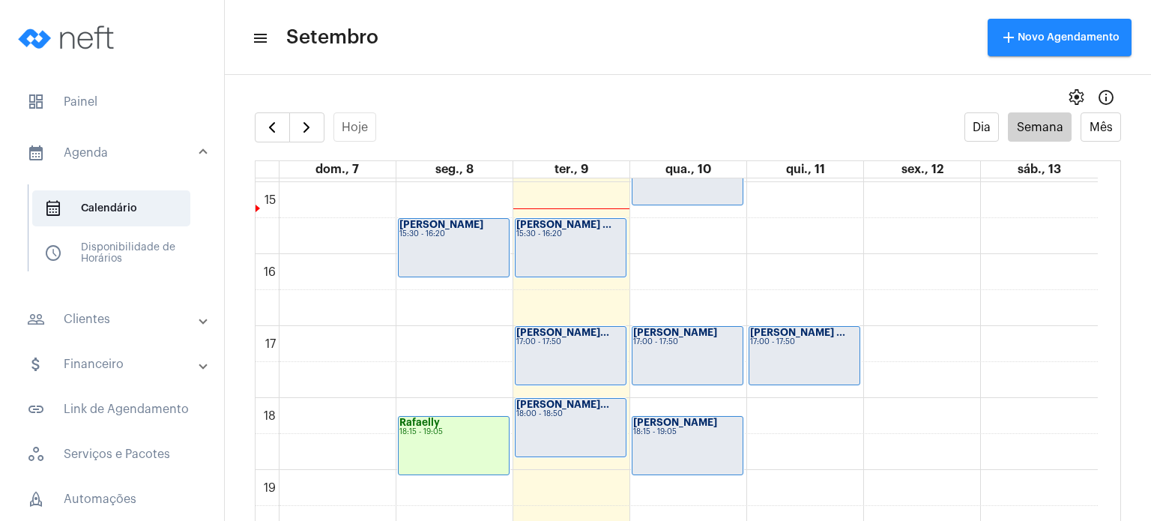
scroll to position [1078, 0]
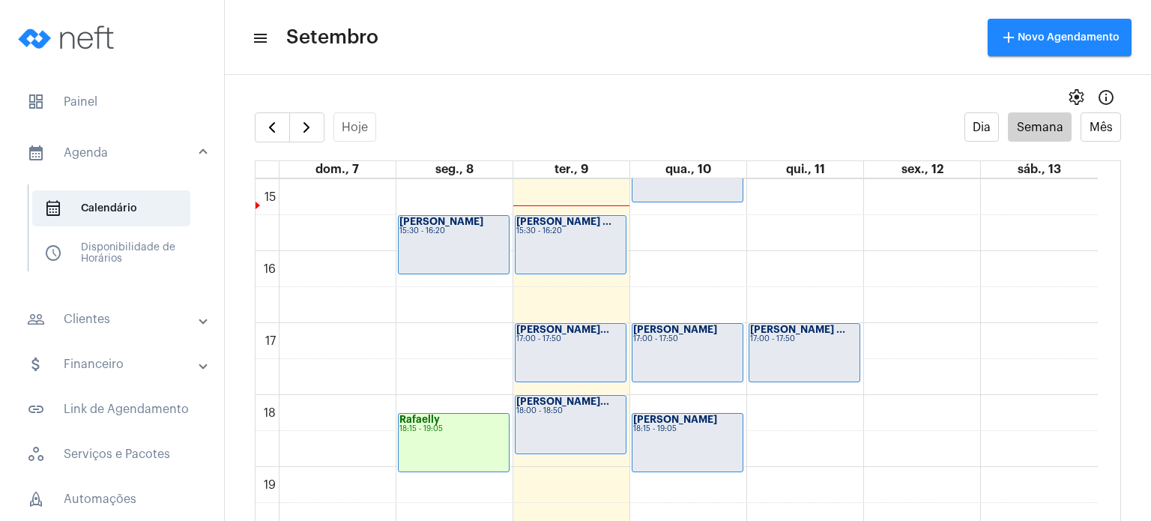
click at [572, 255] on div "[PERSON_NAME] ... 15:30 - 16:20" at bounding box center [570, 245] width 110 height 58
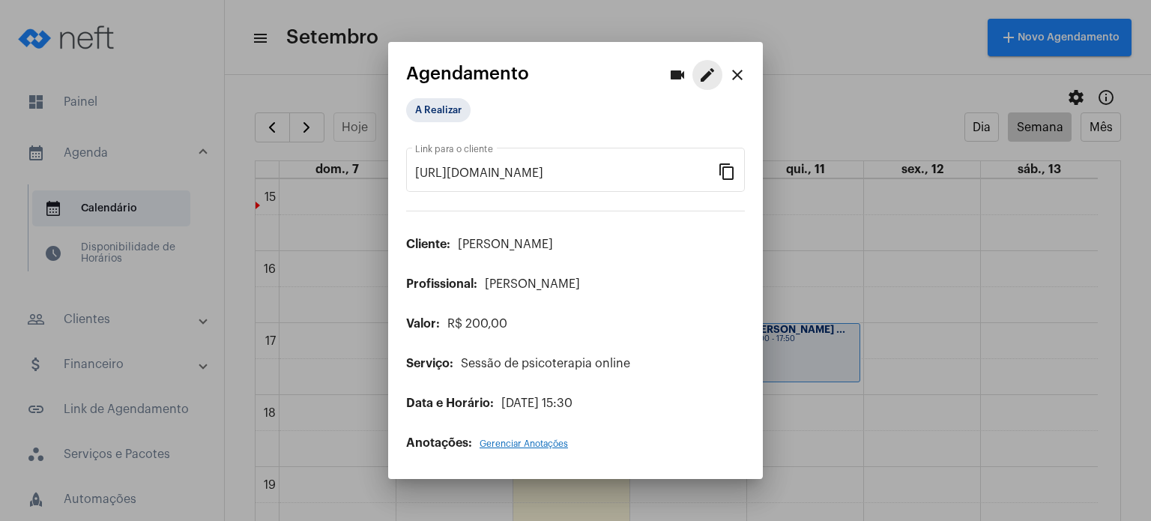
click at [707, 67] on mat-icon "edit" at bounding box center [707, 75] width 18 height 18
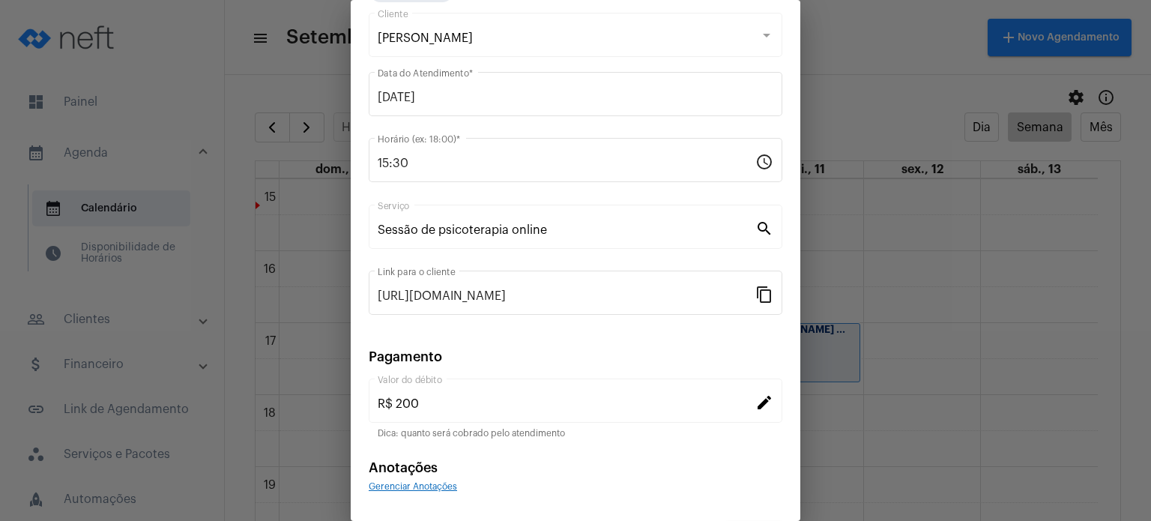
scroll to position [122, 0]
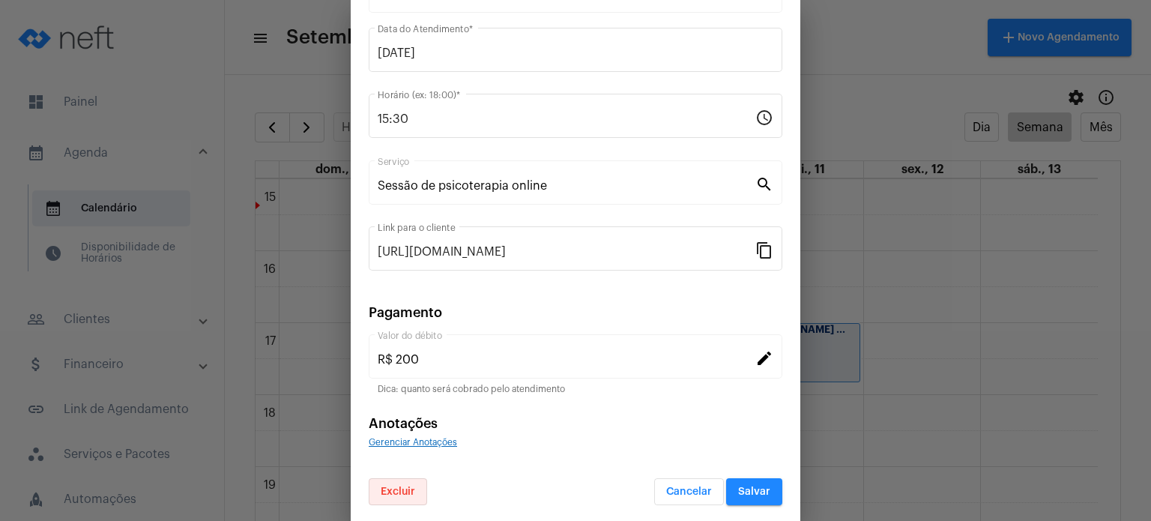
click at [387, 492] on span "Excluir" at bounding box center [398, 491] width 34 height 10
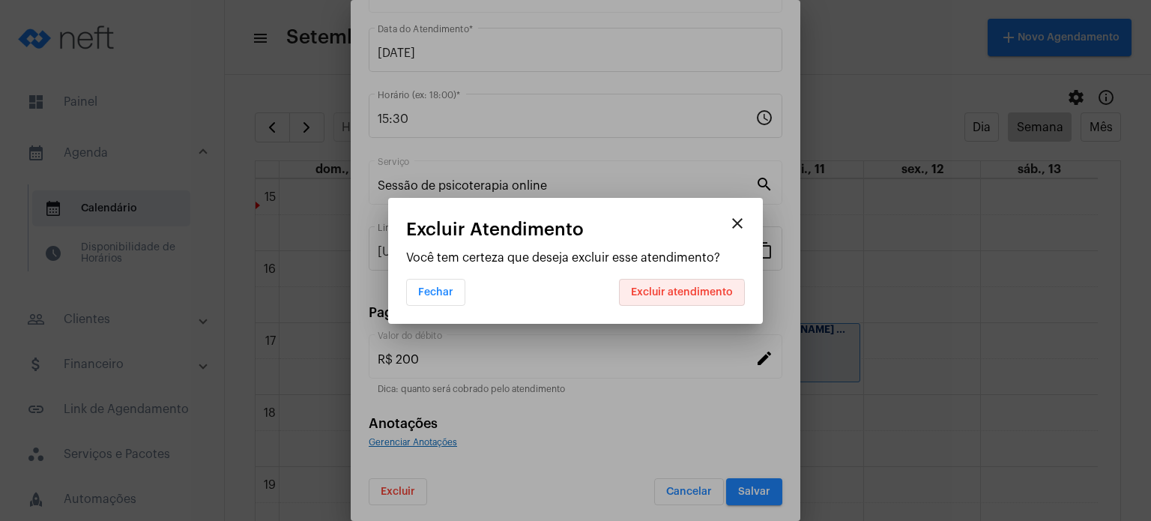
click at [674, 302] on button "Excluir atendimento" at bounding box center [682, 292] width 126 height 27
